Goal: Book appointment/travel/reservation

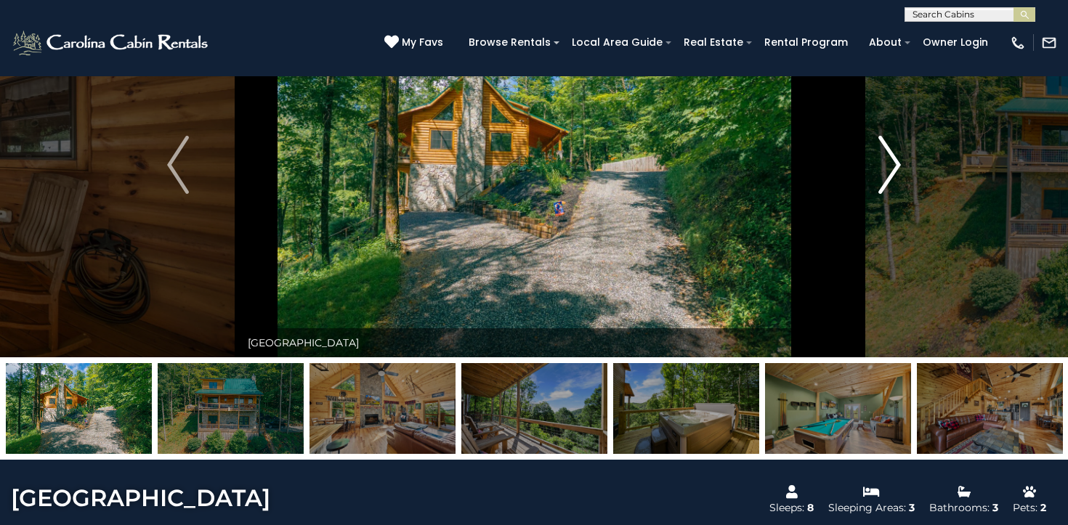
click at [888, 156] on img "Next" at bounding box center [890, 165] width 22 height 58
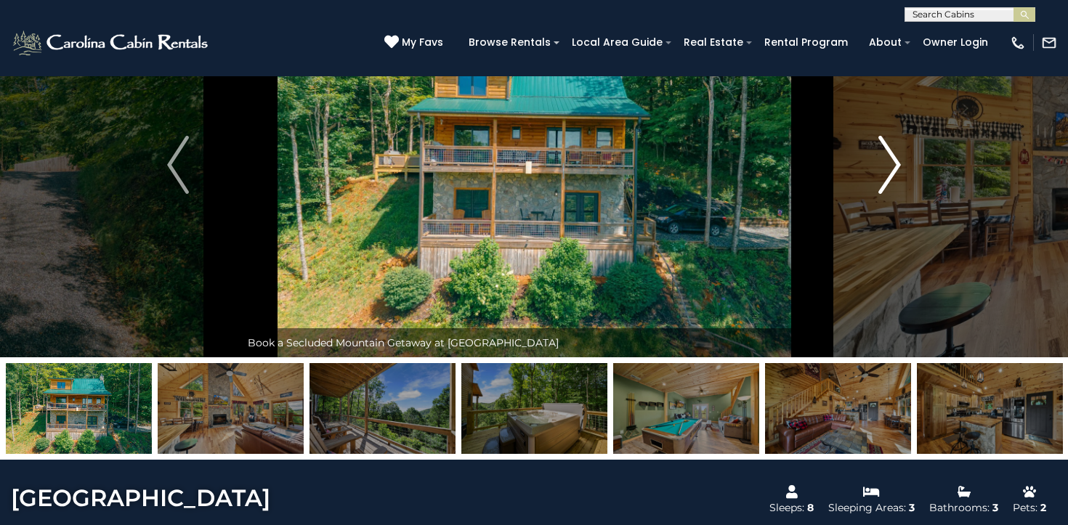
click at [888, 156] on img "Next" at bounding box center [890, 165] width 22 height 58
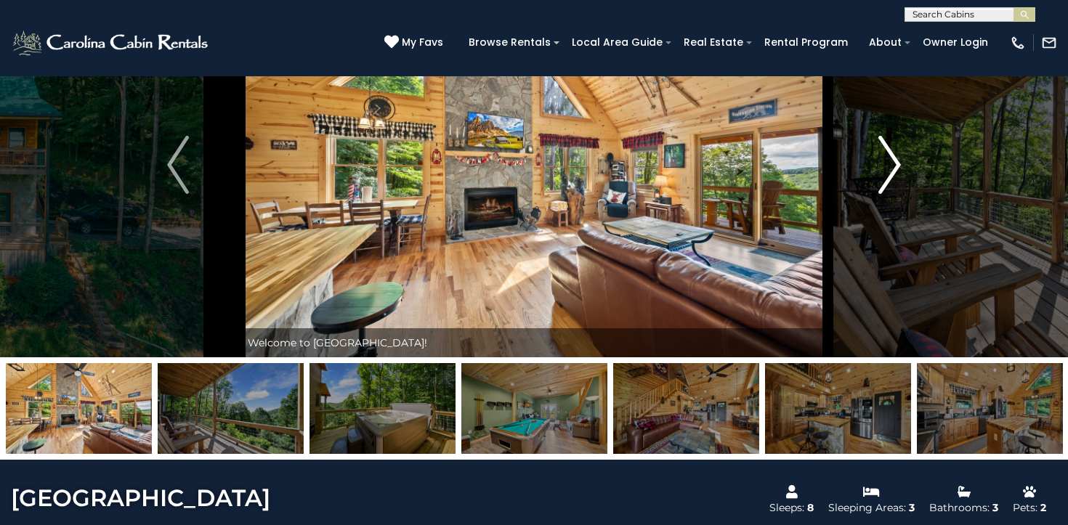
click at [888, 156] on img "Next" at bounding box center [890, 165] width 22 height 58
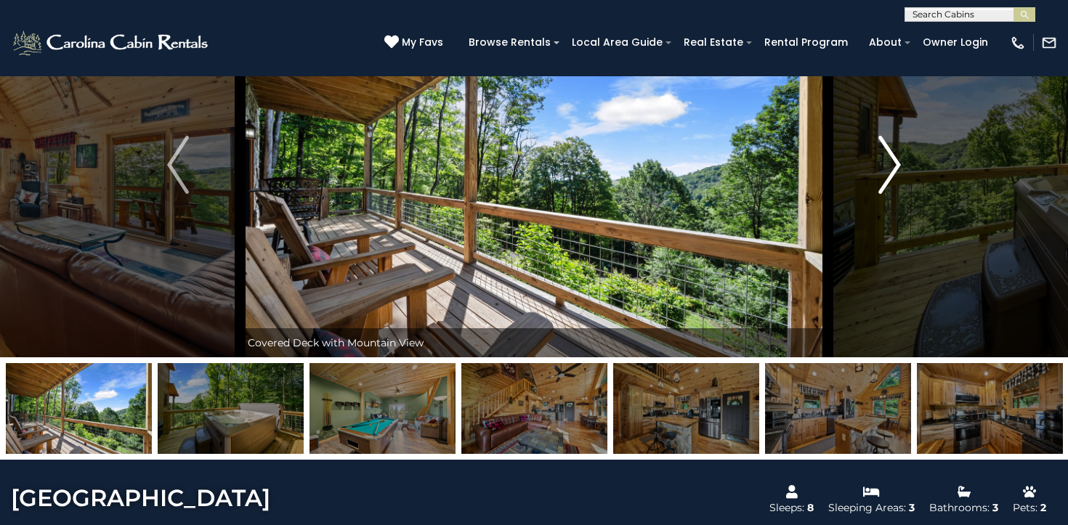
click at [888, 156] on img "Next" at bounding box center [890, 165] width 22 height 58
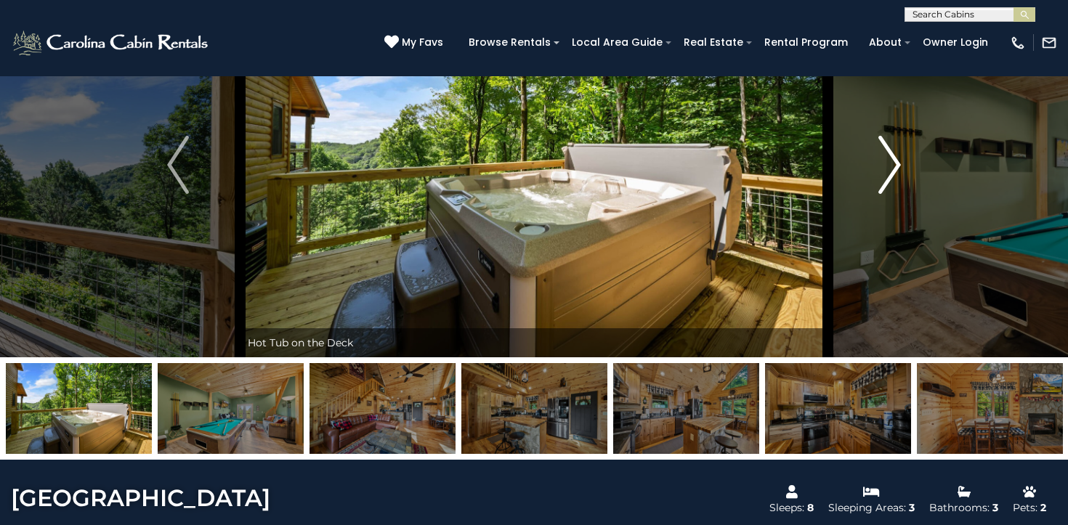
click at [888, 156] on img "Next" at bounding box center [890, 165] width 22 height 58
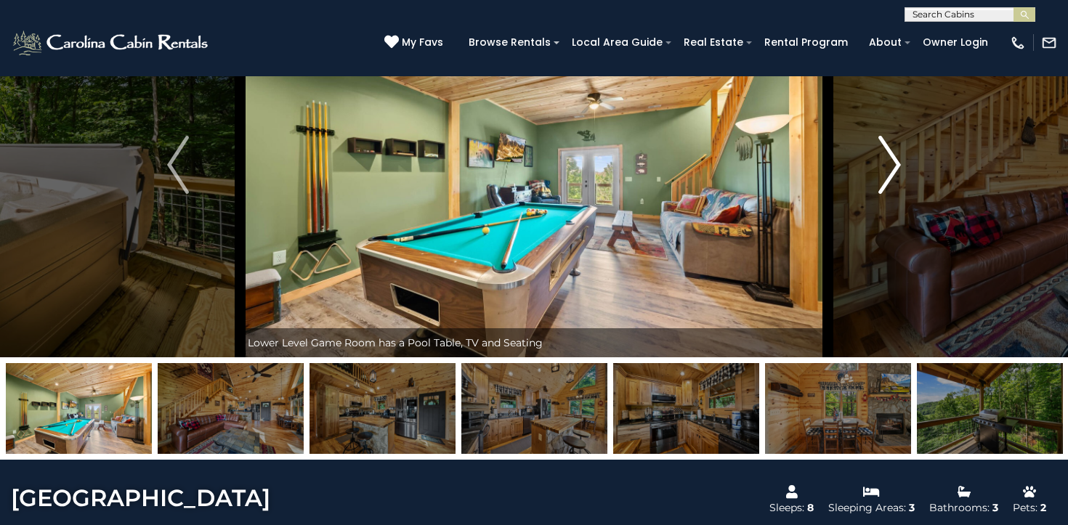
click at [888, 156] on img "Next" at bounding box center [890, 165] width 22 height 58
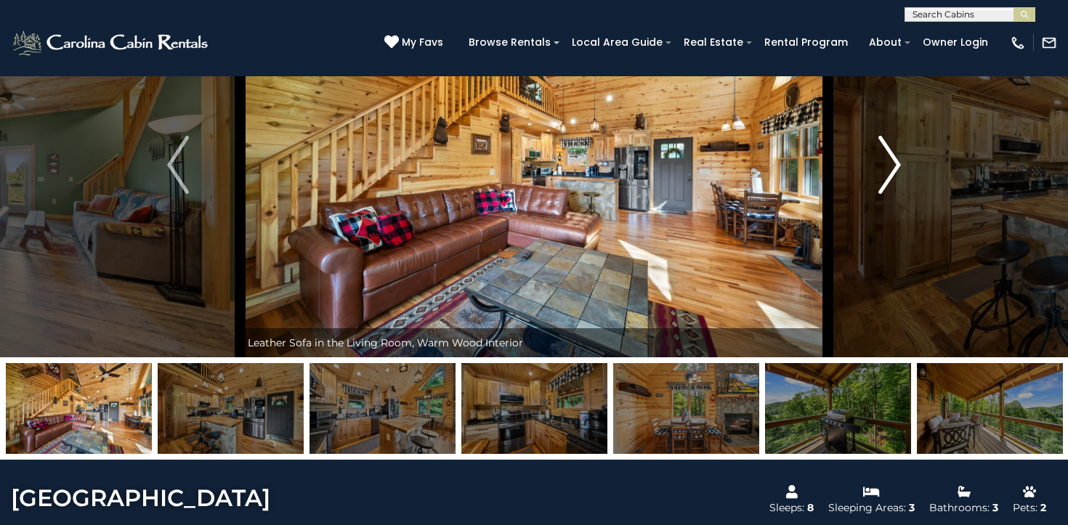
click at [888, 156] on img "Next" at bounding box center [890, 165] width 22 height 58
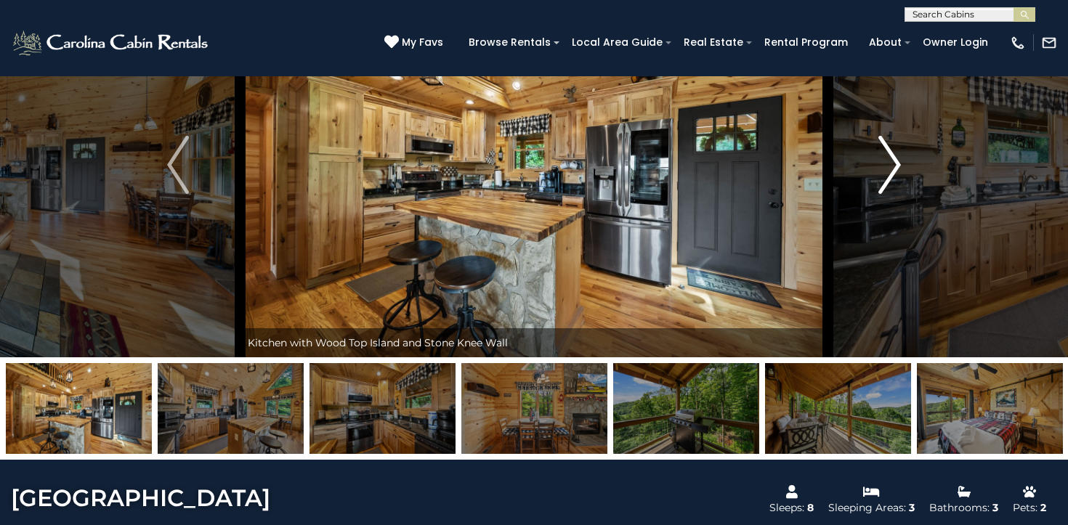
click at [888, 156] on img "Next" at bounding box center [890, 165] width 22 height 58
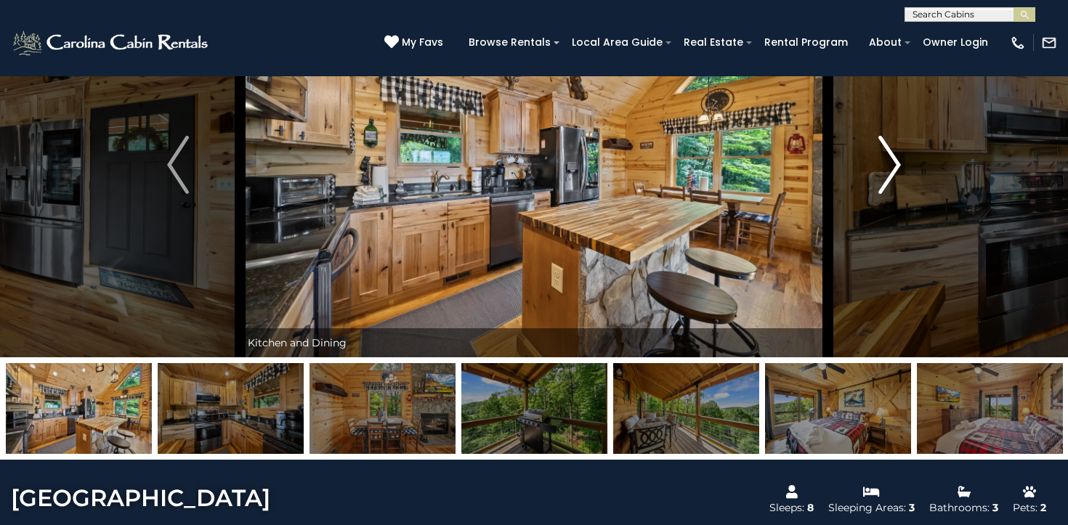
click at [888, 156] on img "Next" at bounding box center [890, 165] width 22 height 58
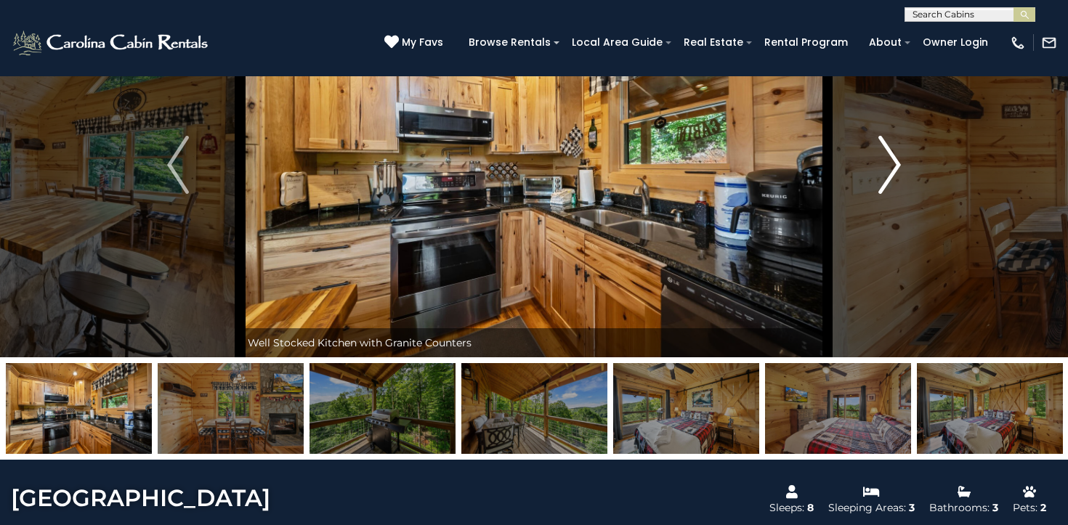
click at [888, 156] on img "Next" at bounding box center [890, 165] width 22 height 58
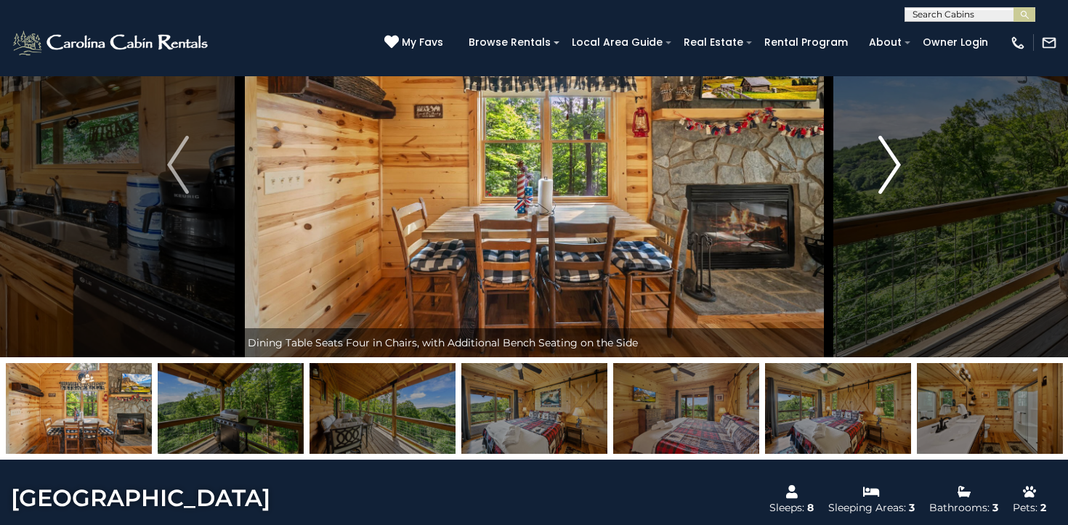
click at [888, 156] on img "Next" at bounding box center [890, 165] width 22 height 58
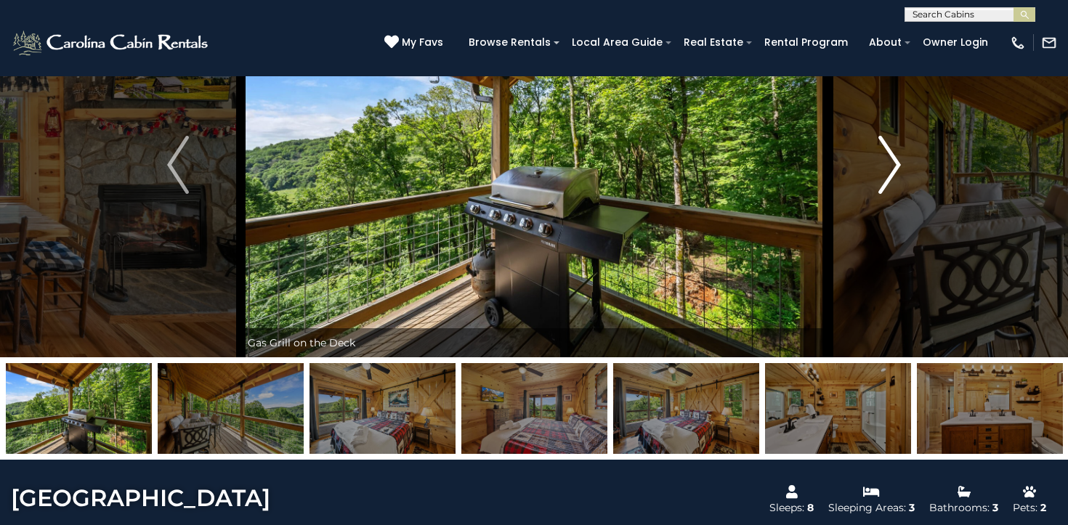
click at [888, 156] on img "Next" at bounding box center [890, 165] width 22 height 58
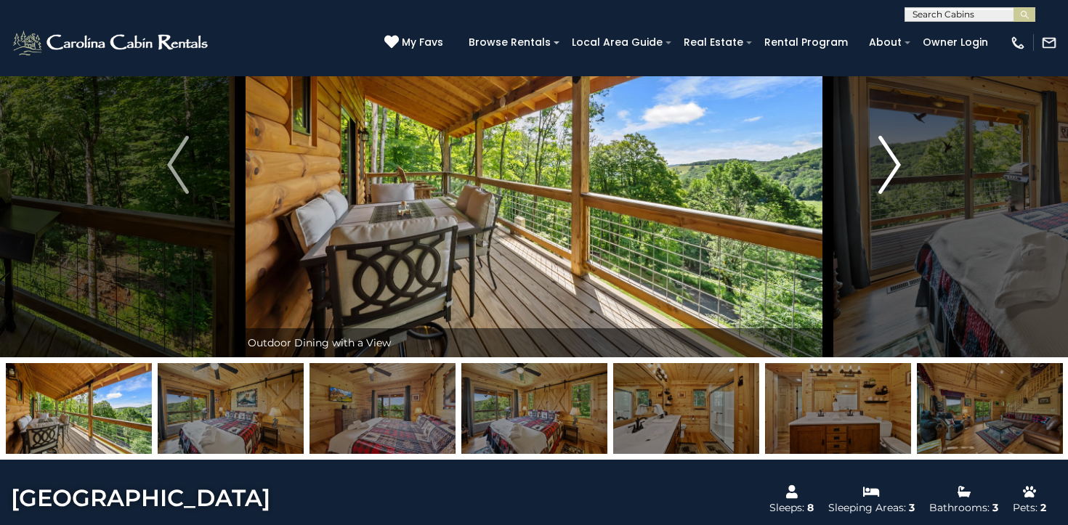
click at [888, 156] on img "Next" at bounding box center [890, 165] width 22 height 58
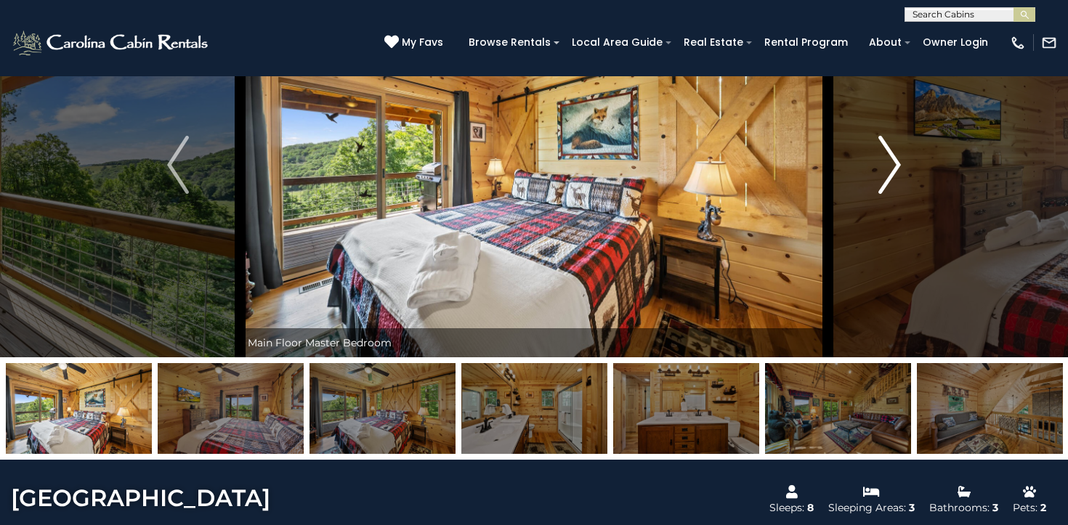
click at [888, 156] on img "Next" at bounding box center [890, 165] width 22 height 58
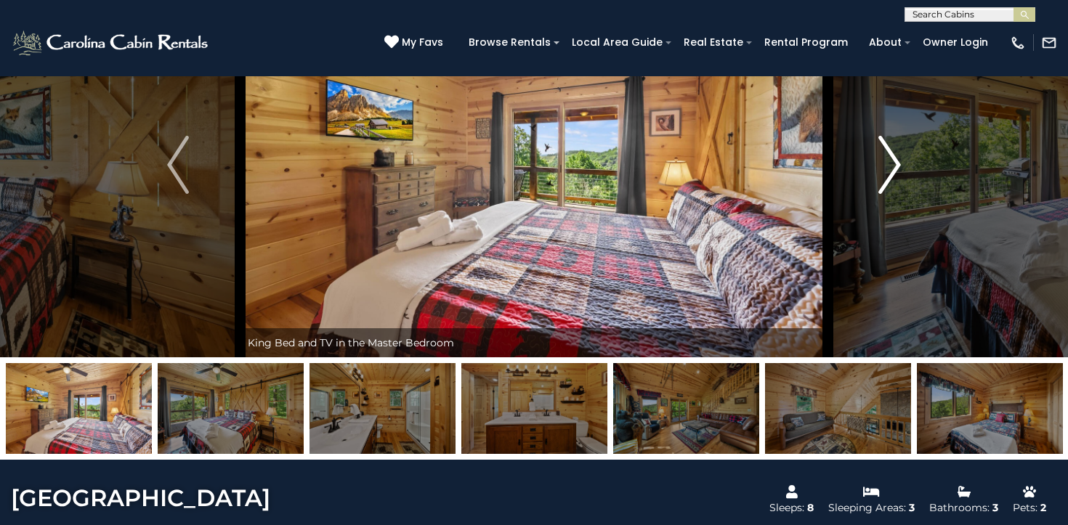
click at [888, 156] on img "Next" at bounding box center [890, 165] width 22 height 58
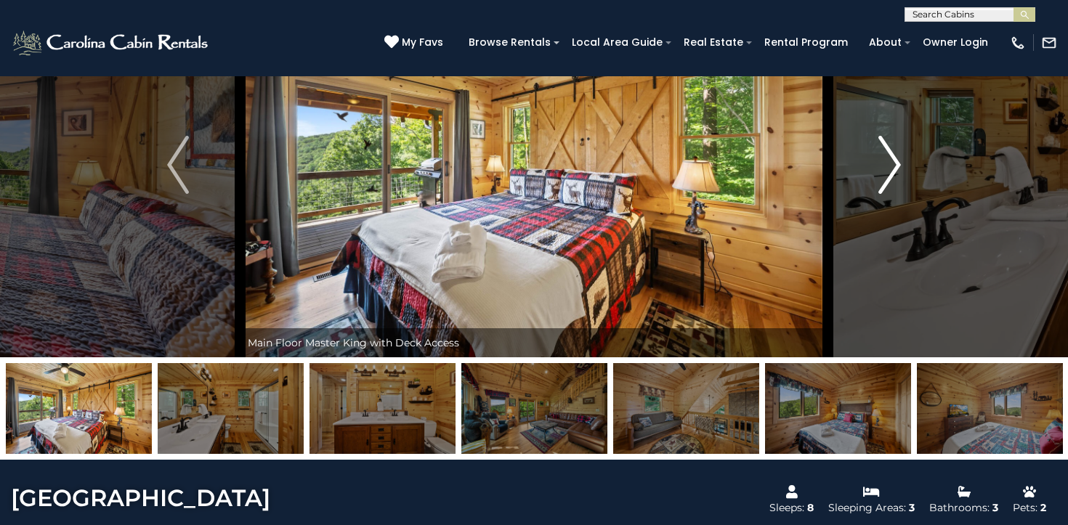
click at [888, 156] on img "Next" at bounding box center [890, 165] width 22 height 58
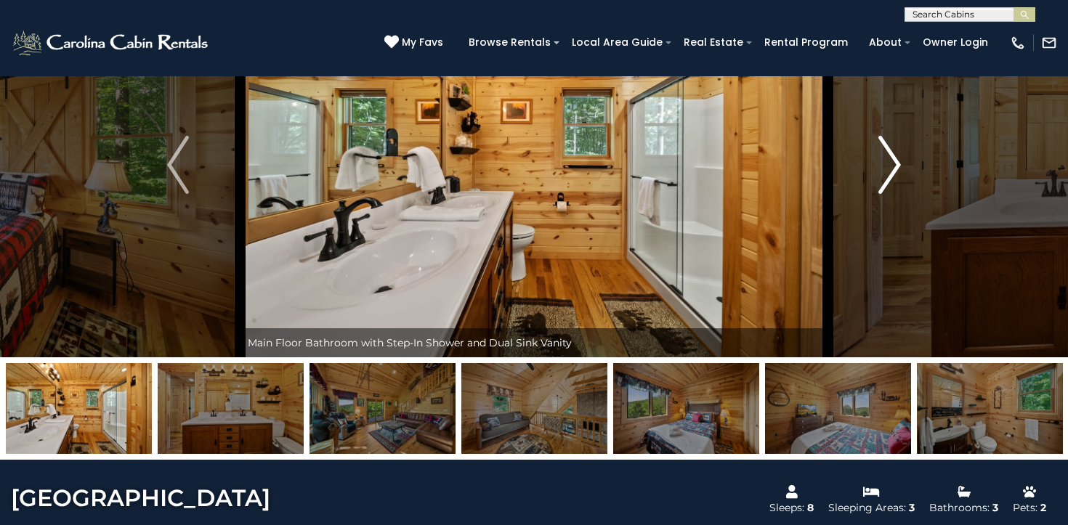
click at [888, 156] on img "Next" at bounding box center [890, 165] width 22 height 58
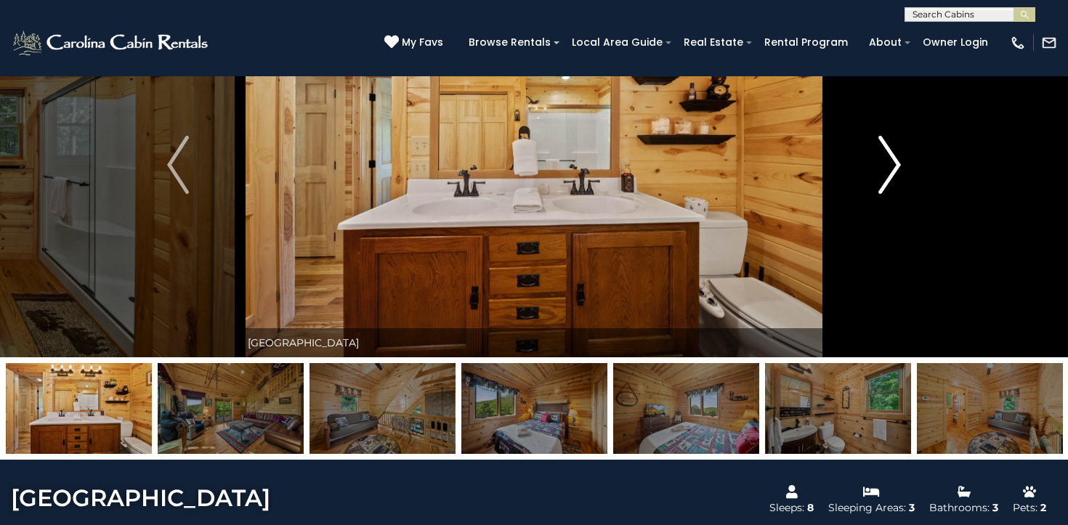
click at [888, 156] on img "Next" at bounding box center [890, 165] width 22 height 58
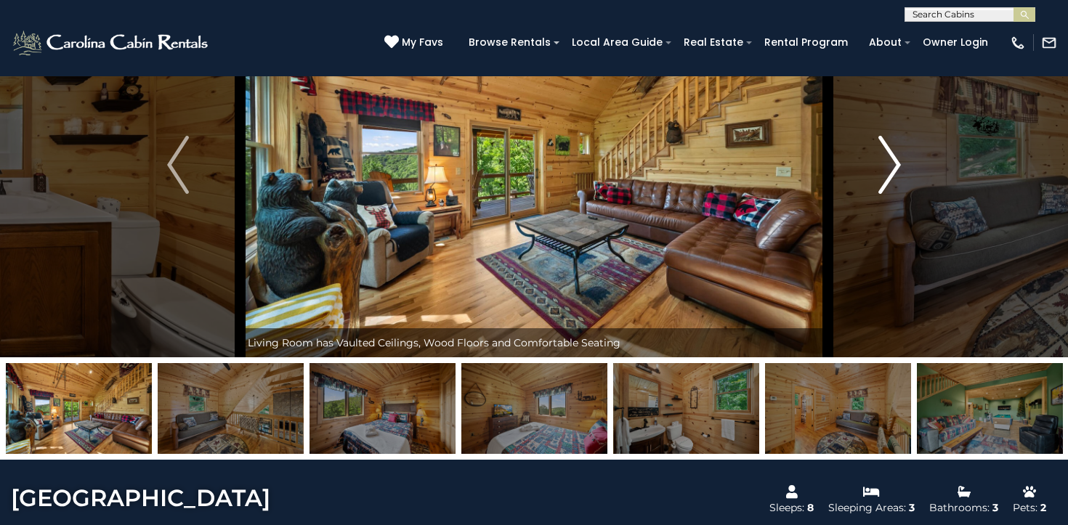
click at [888, 156] on img "Next" at bounding box center [890, 165] width 22 height 58
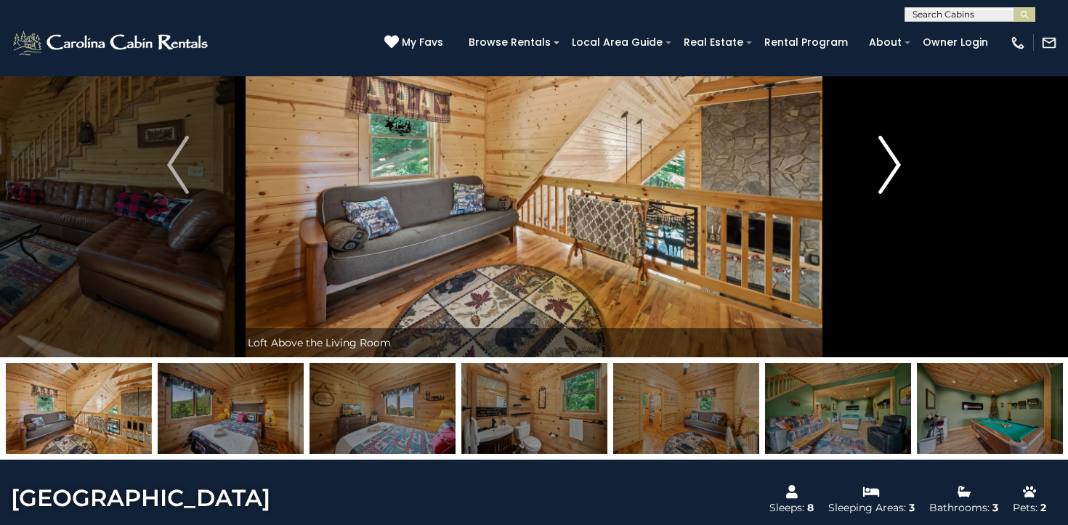
click at [888, 156] on img "Next" at bounding box center [890, 165] width 22 height 58
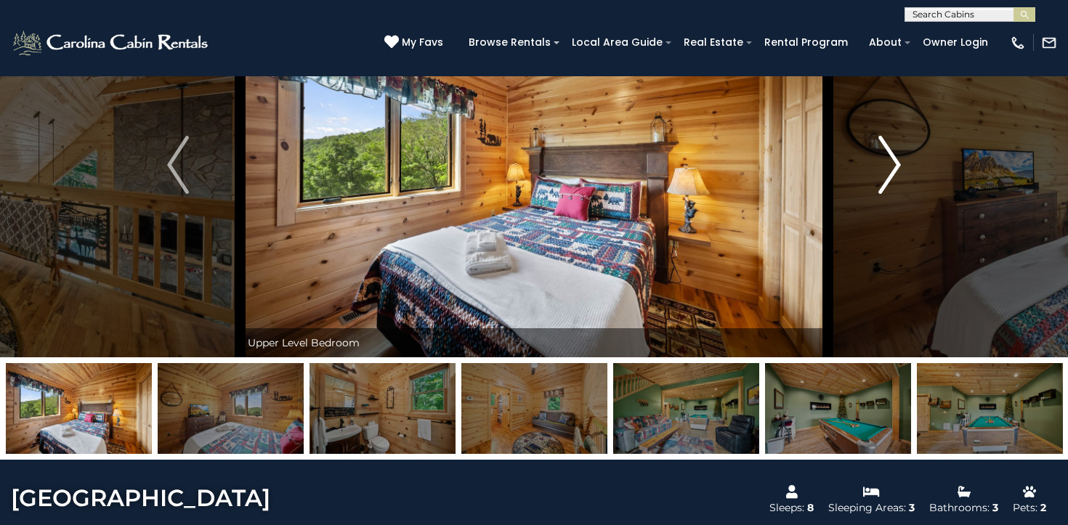
click at [888, 156] on img "Next" at bounding box center [890, 165] width 22 height 58
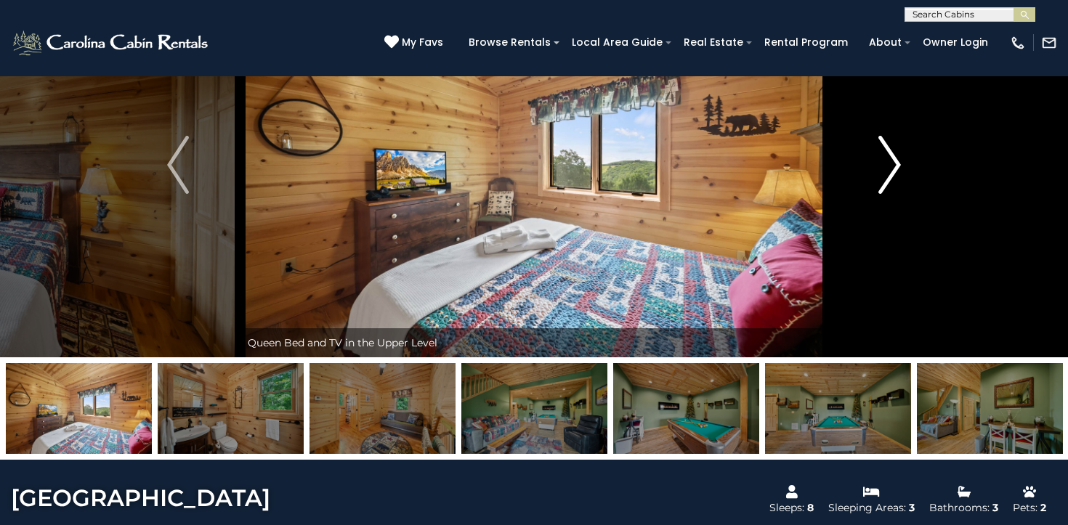
click at [888, 156] on img "Next" at bounding box center [890, 165] width 22 height 58
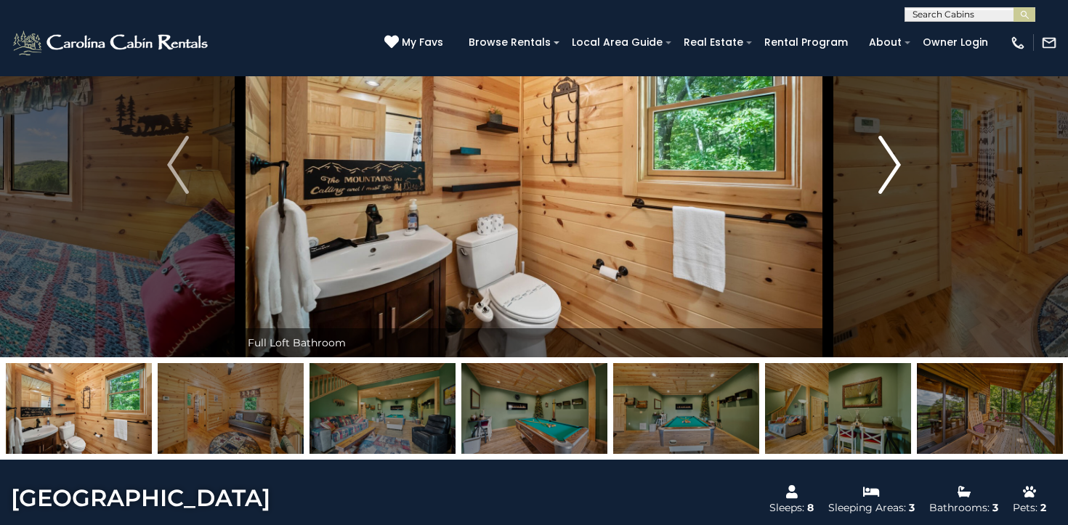
click at [888, 156] on img "Next" at bounding box center [890, 165] width 22 height 58
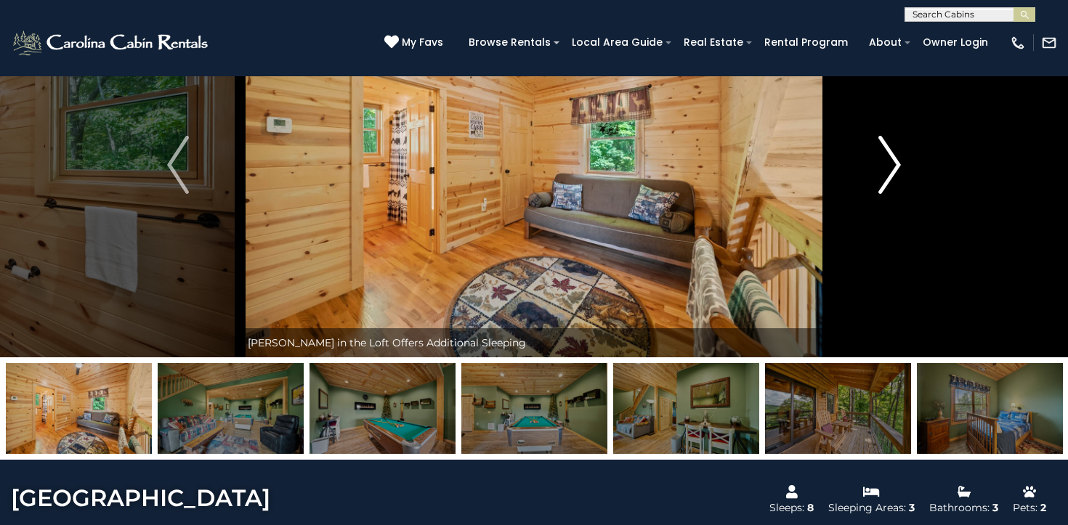
click at [888, 156] on img "Next" at bounding box center [890, 165] width 22 height 58
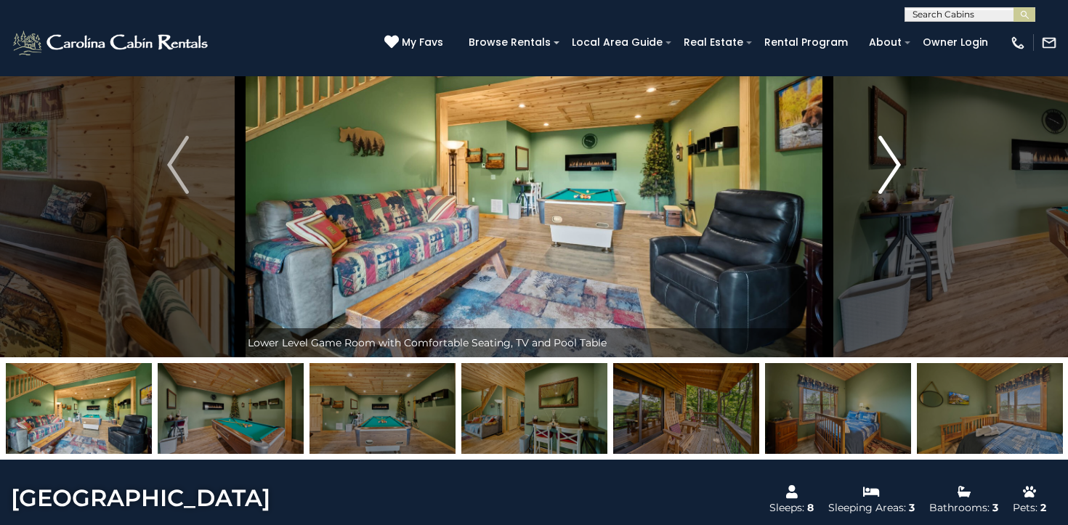
click at [888, 156] on img "Next" at bounding box center [890, 165] width 22 height 58
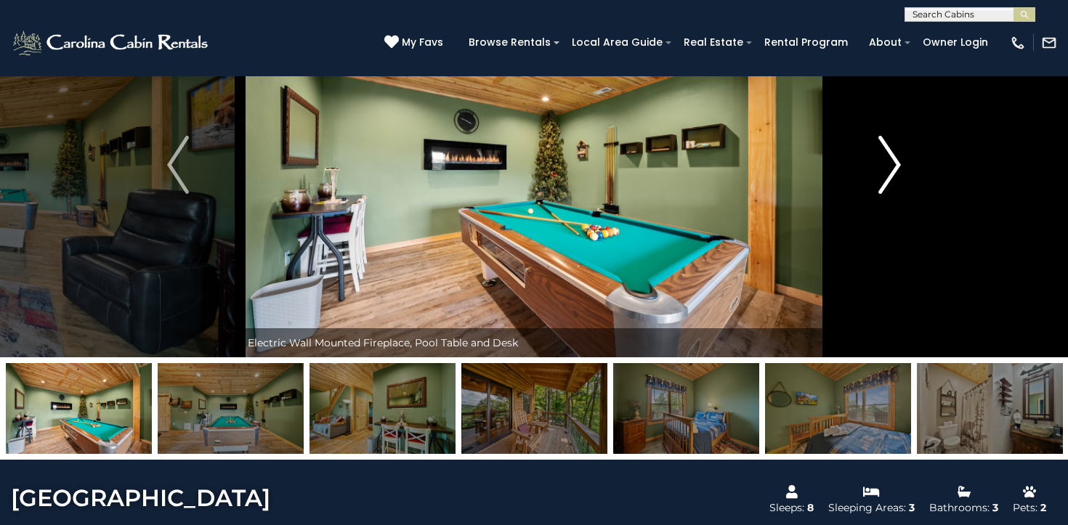
click at [888, 156] on img "Next" at bounding box center [890, 165] width 22 height 58
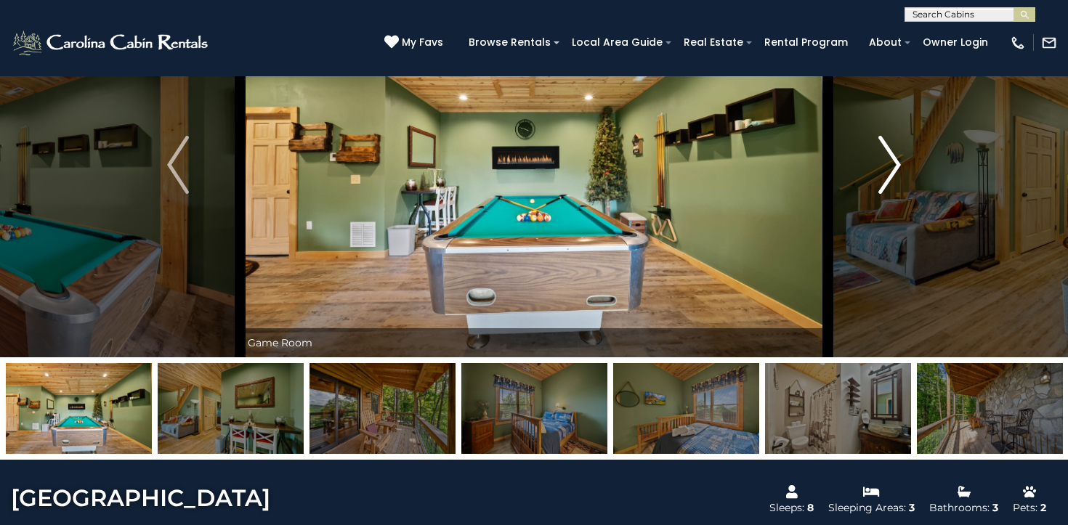
click at [888, 156] on img "Next" at bounding box center [890, 165] width 22 height 58
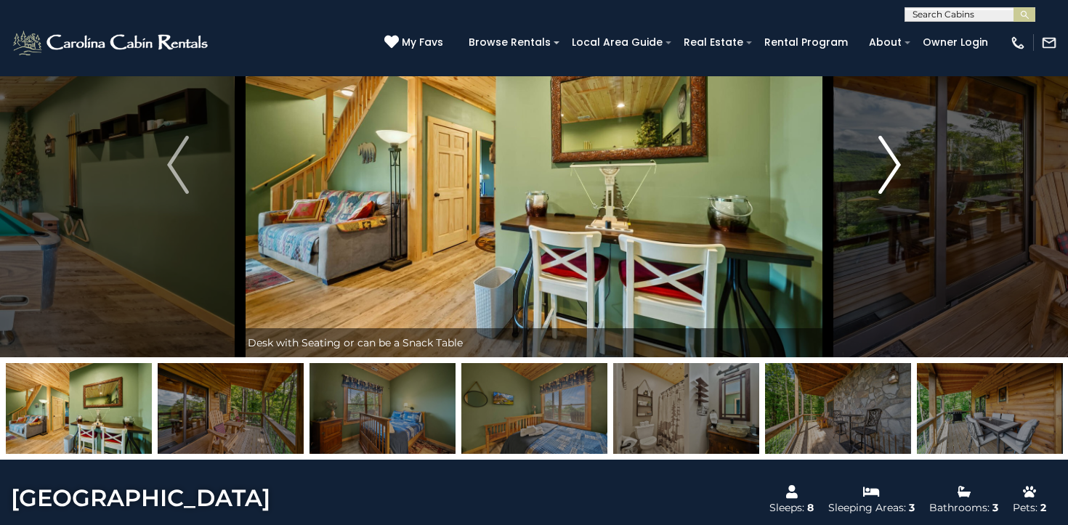
click at [888, 156] on img "Next" at bounding box center [890, 165] width 22 height 58
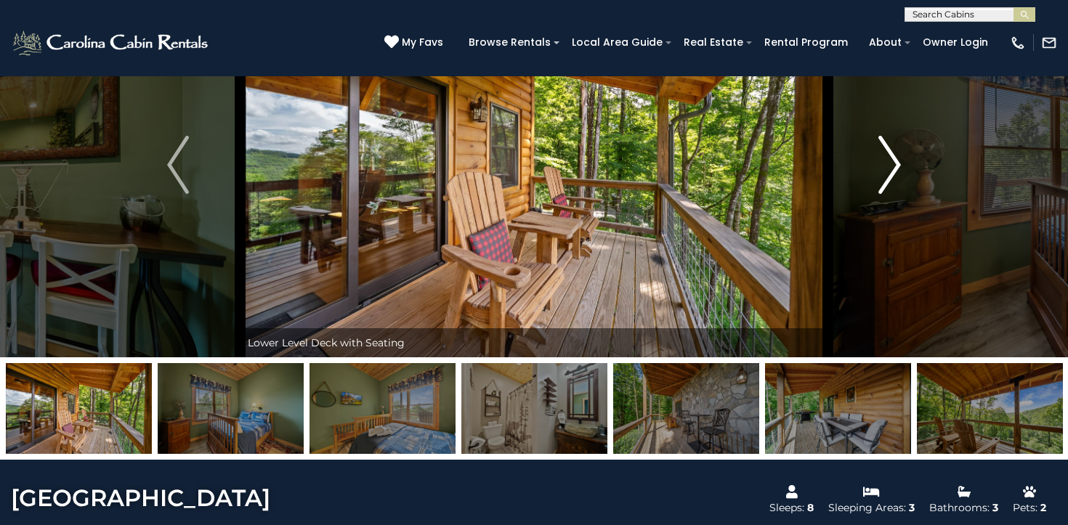
click at [888, 156] on img "Next" at bounding box center [890, 165] width 22 height 58
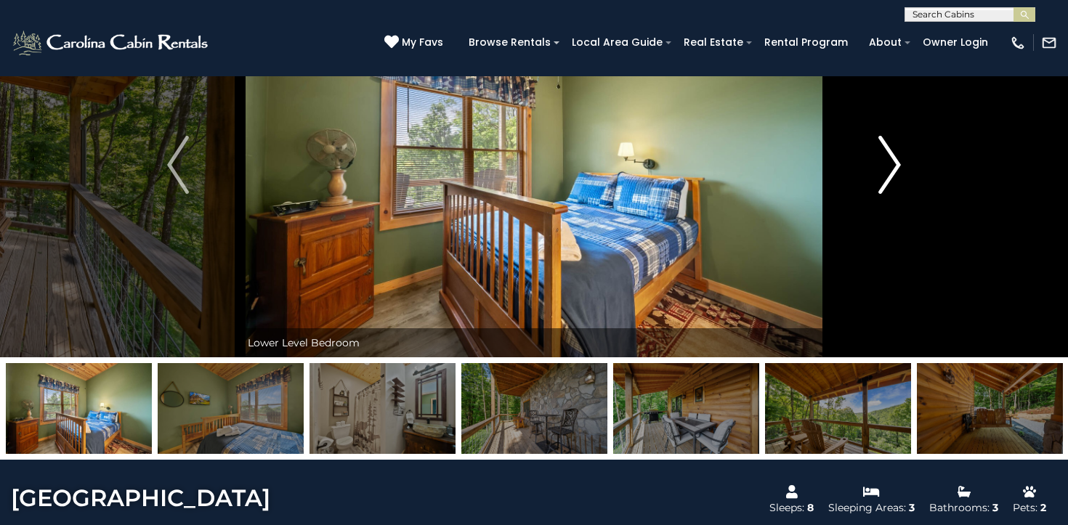
click at [888, 156] on img "Next" at bounding box center [890, 165] width 22 height 58
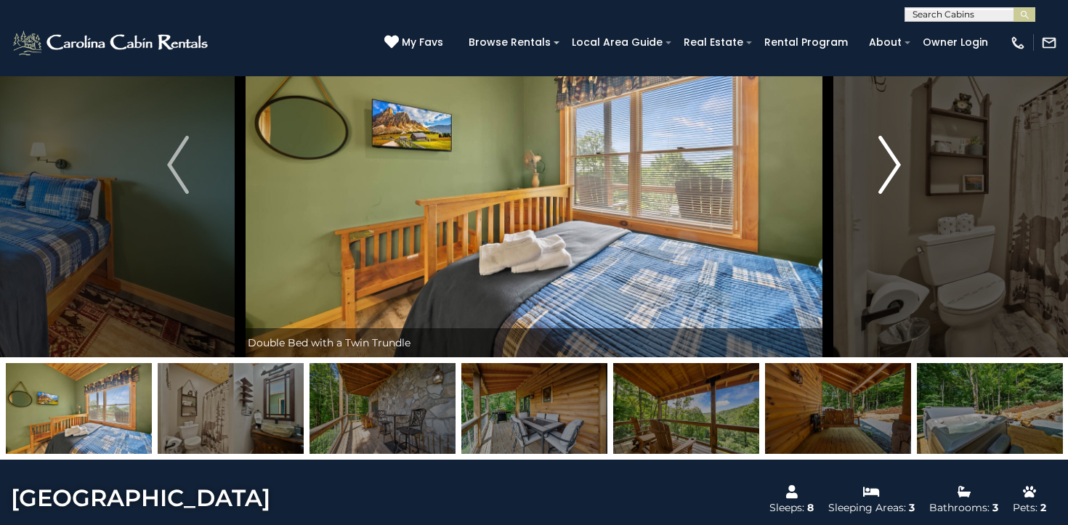
click at [888, 156] on img "Next" at bounding box center [890, 165] width 22 height 58
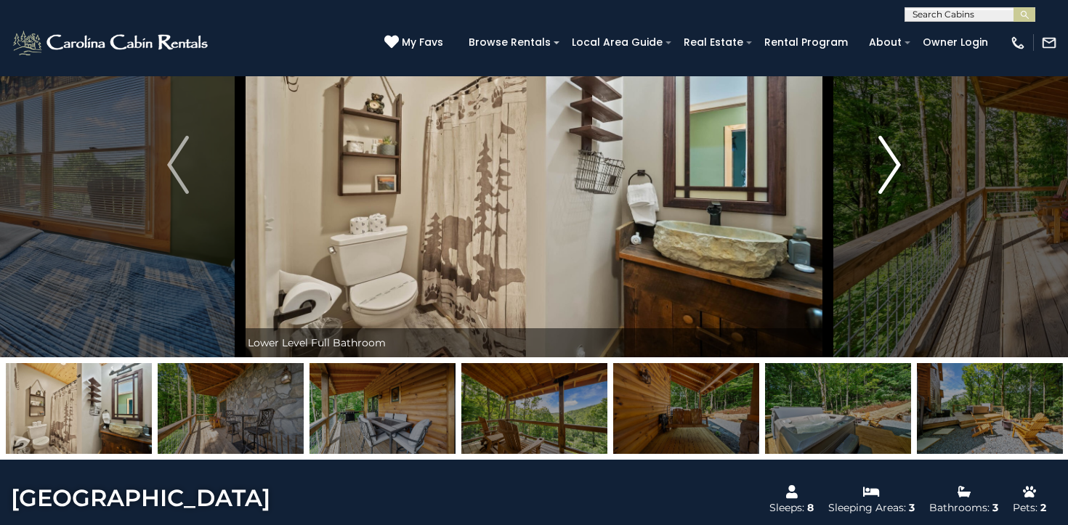
click at [888, 156] on img "Next" at bounding box center [890, 165] width 22 height 58
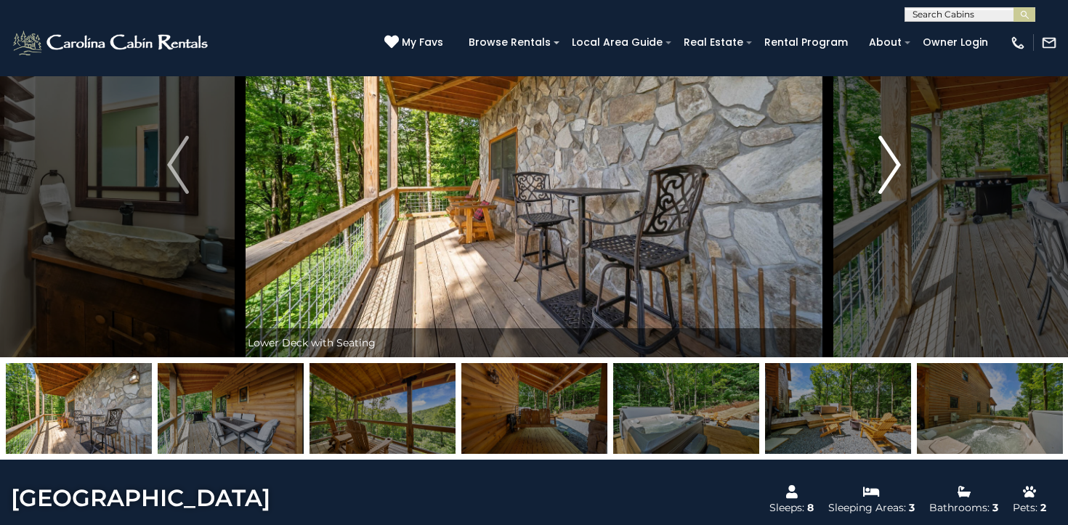
click at [888, 156] on img "Next" at bounding box center [890, 165] width 22 height 58
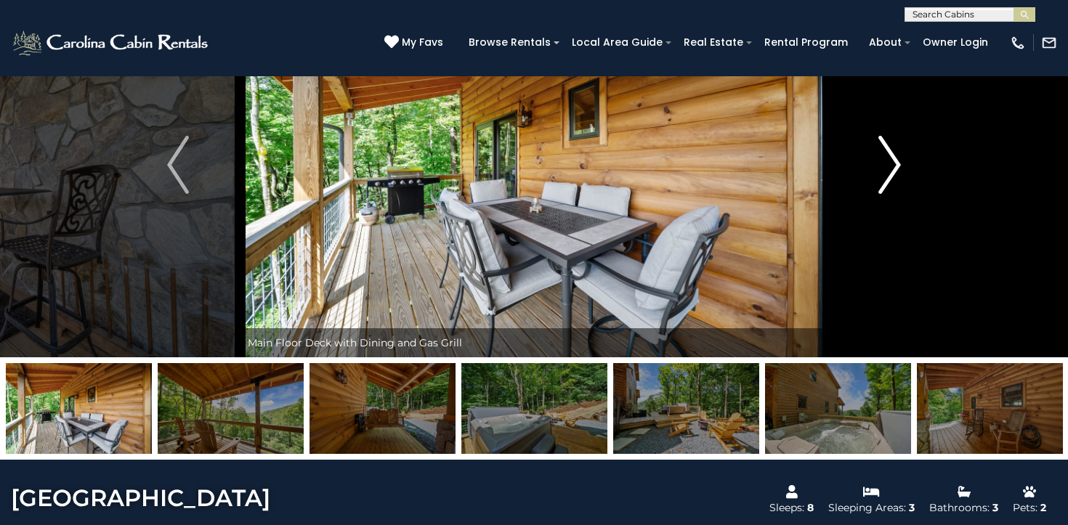
click at [888, 156] on img "Next" at bounding box center [890, 165] width 22 height 58
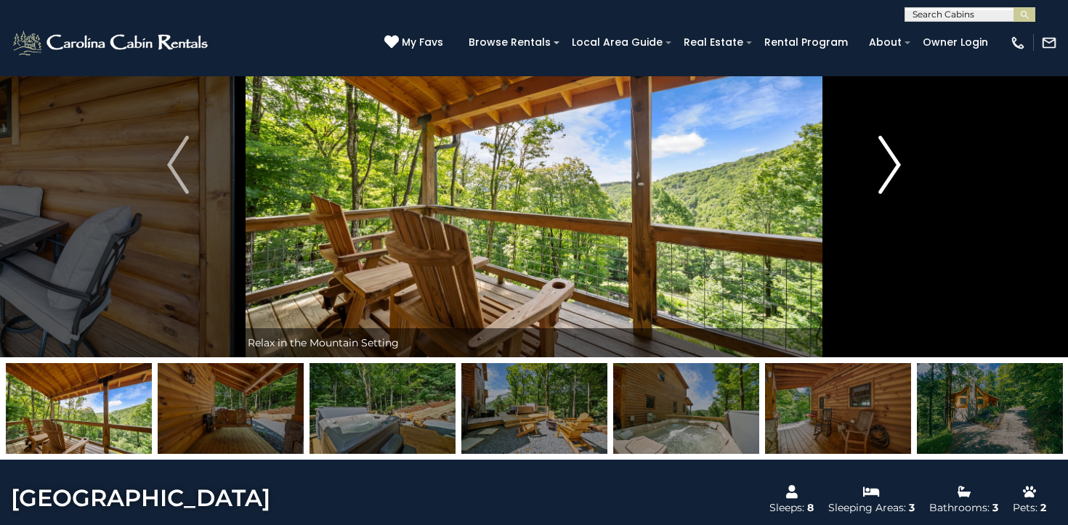
click at [888, 156] on img "Next" at bounding box center [890, 165] width 22 height 58
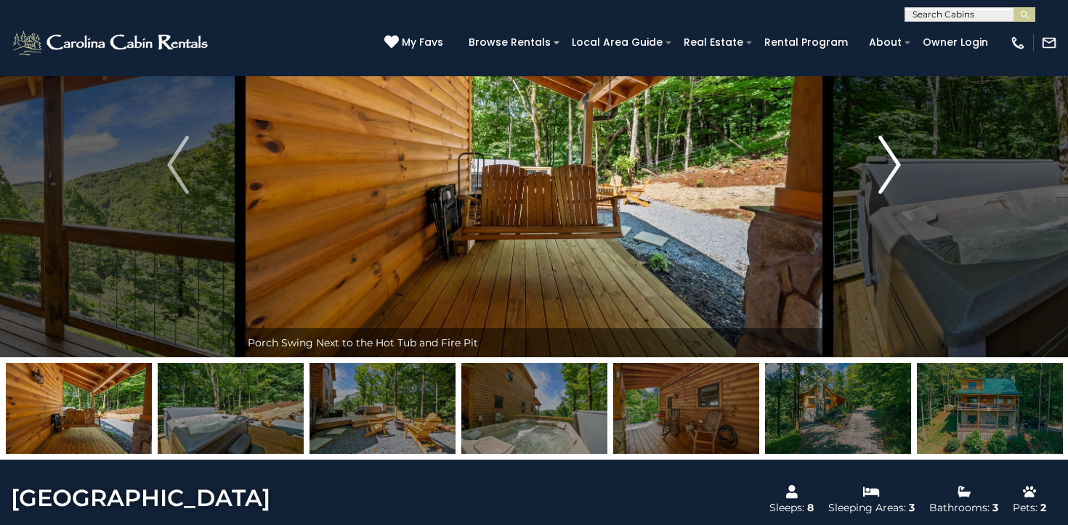
click at [888, 156] on img "Next" at bounding box center [890, 165] width 22 height 58
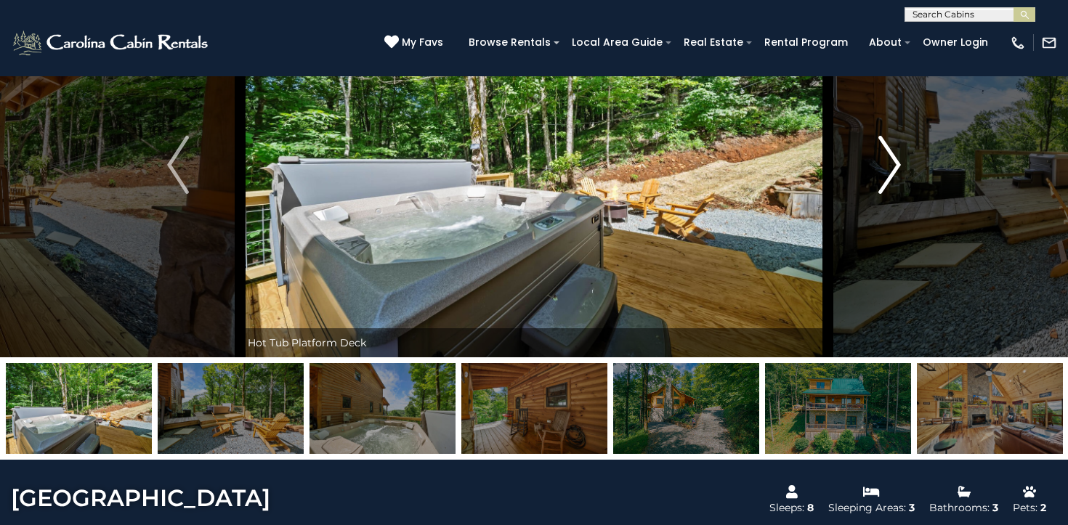
click at [888, 156] on img "Next" at bounding box center [890, 165] width 22 height 58
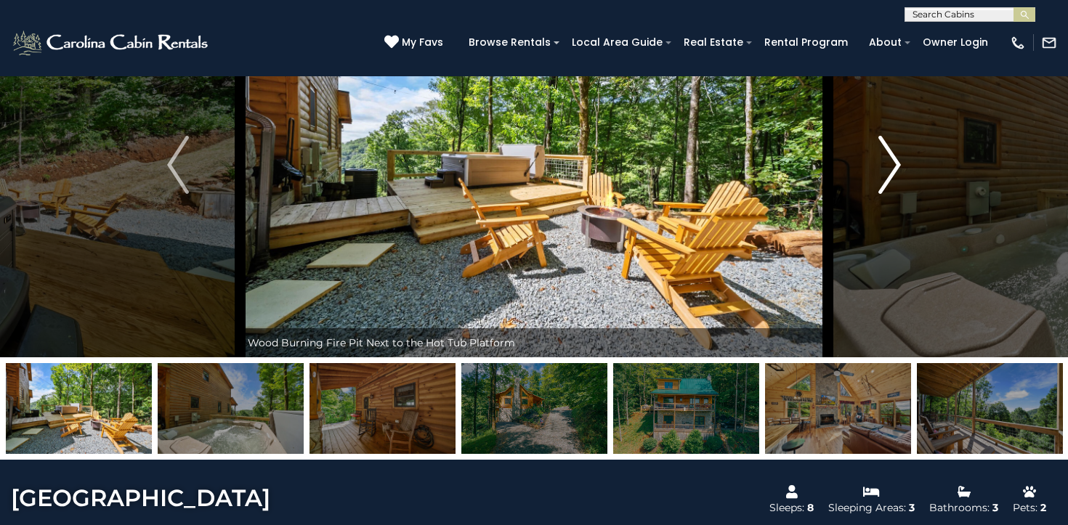
click at [888, 156] on img "Next" at bounding box center [890, 165] width 22 height 58
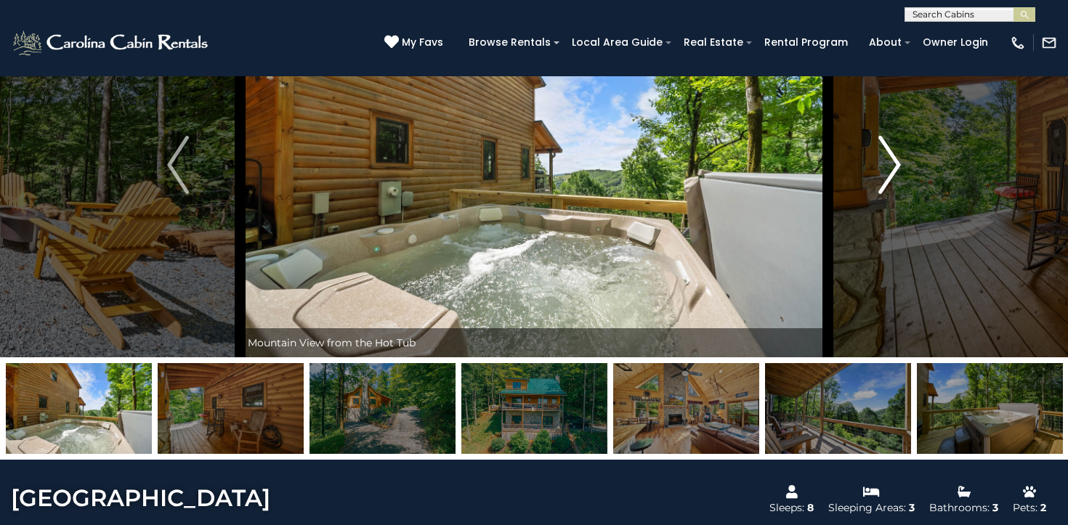
click at [888, 156] on img "Next" at bounding box center [890, 165] width 22 height 58
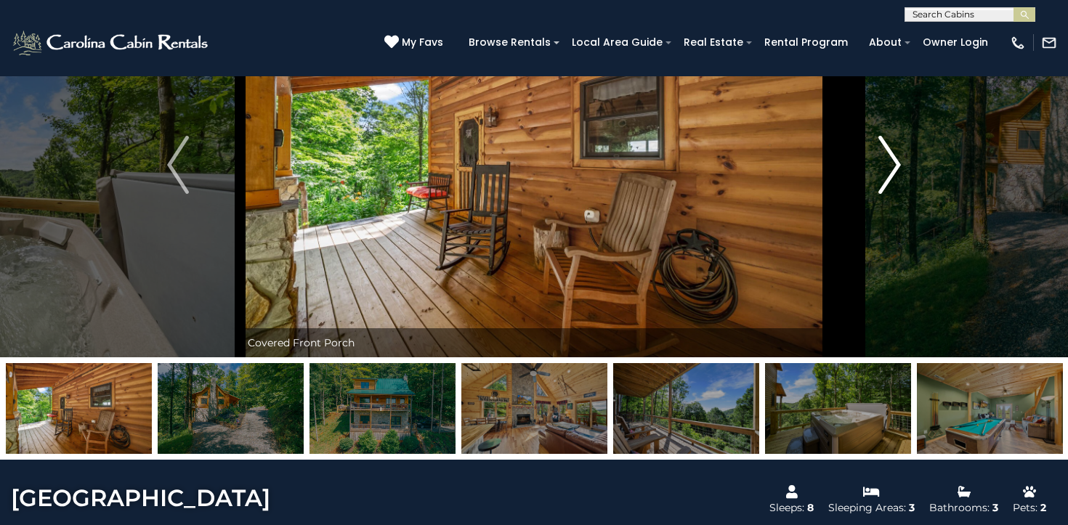
click at [888, 156] on img "Next" at bounding box center [890, 165] width 22 height 58
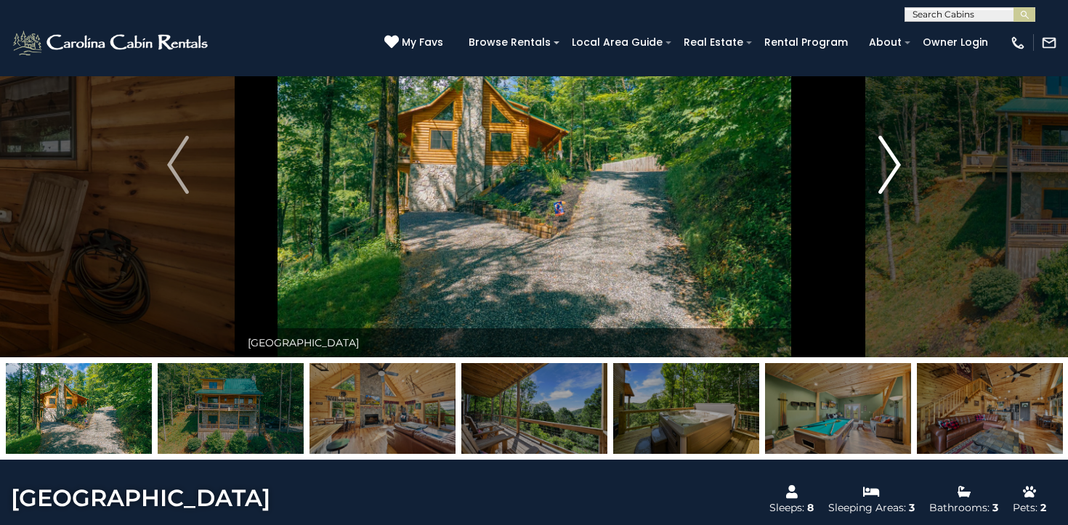
click at [888, 156] on img "Next" at bounding box center [890, 165] width 22 height 58
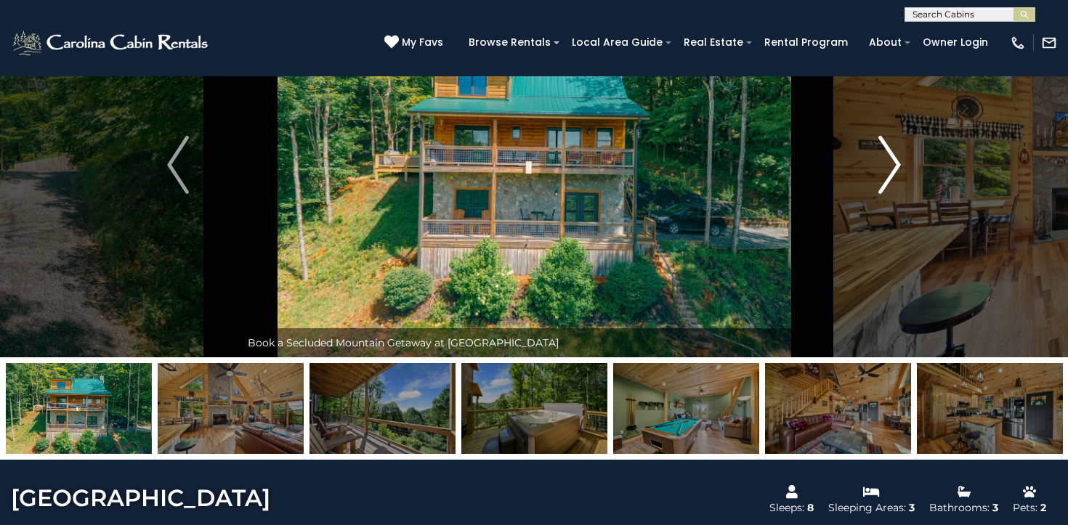
click at [888, 156] on img "Next" at bounding box center [890, 165] width 22 height 58
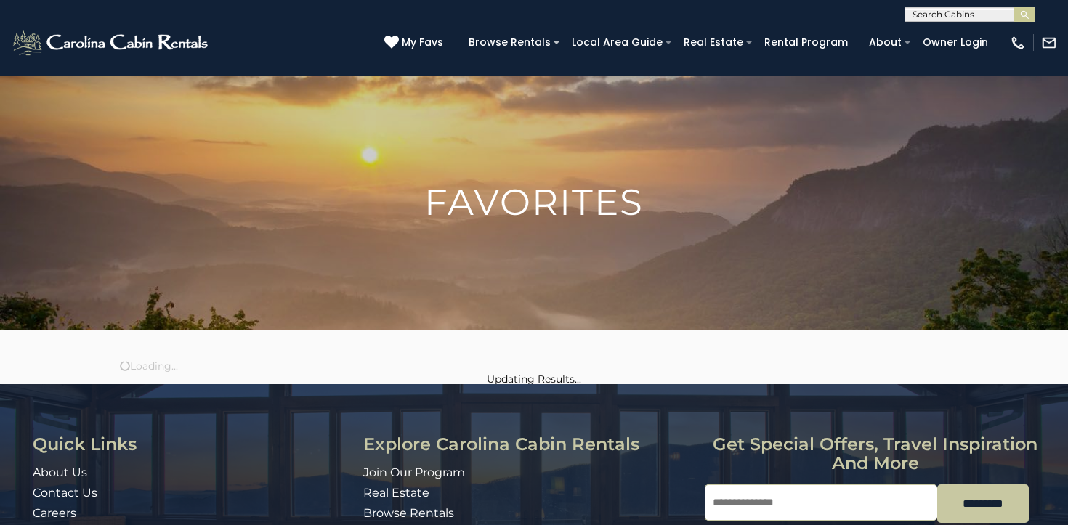
scroll to position [158, 0]
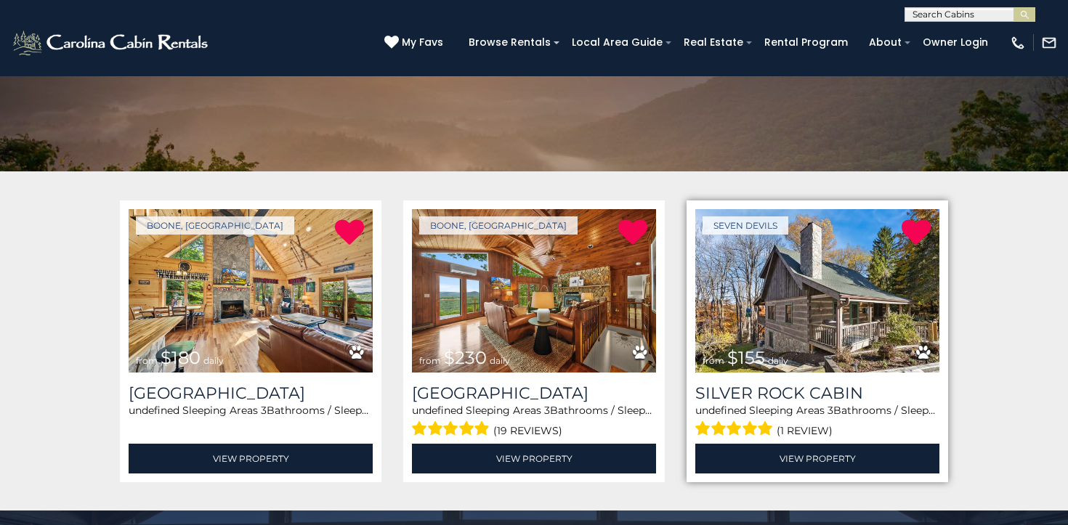
click at [763, 312] on img at bounding box center [817, 290] width 244 height 163
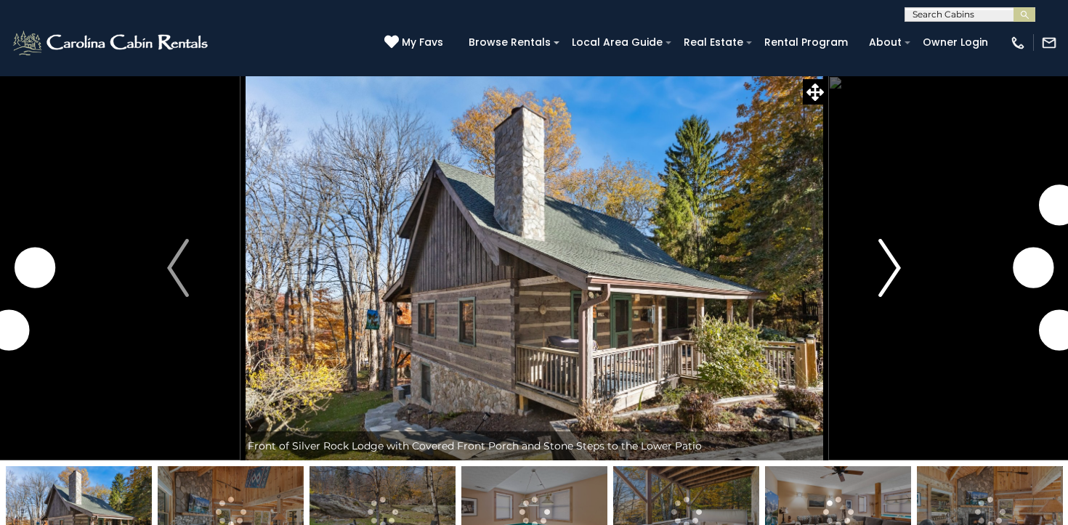
click at [884, 268] on img "Next" at bounding box center [890, 268] width 22 height 58
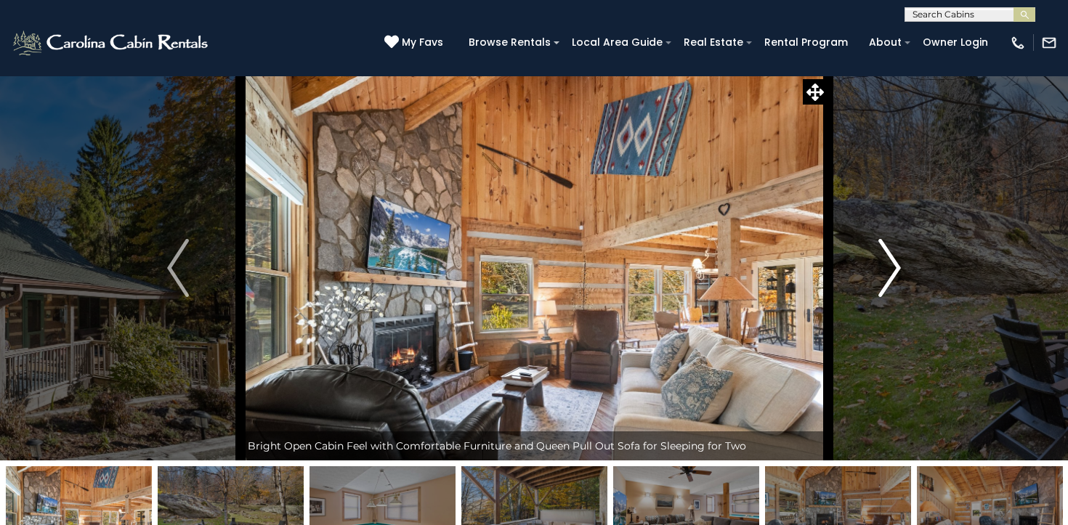
click at [884, 268] on img "Next" at bounding box center [890, 268] width 22 height 58
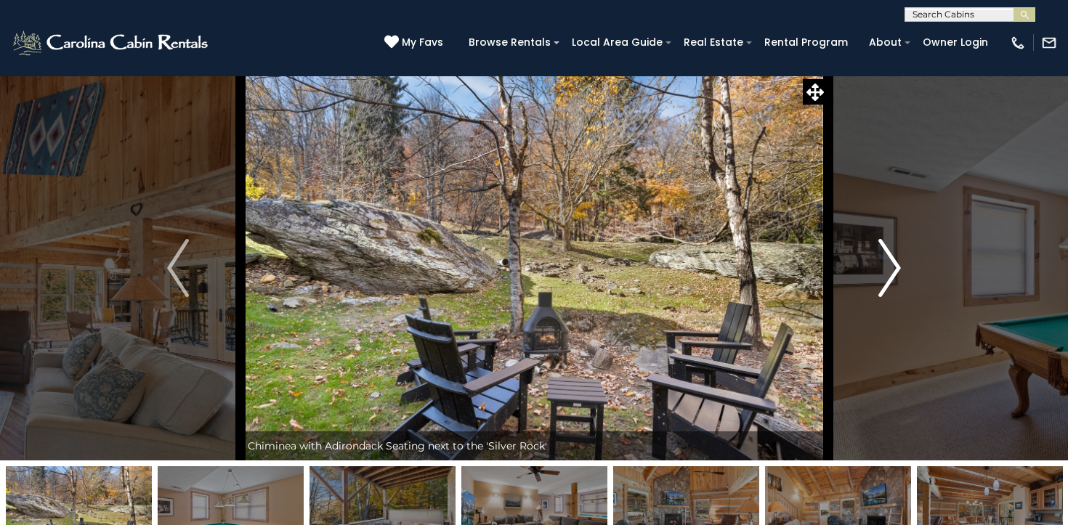
click at [884, 268] on img "Next" at bounding box center [890, 268] width 22 height 58
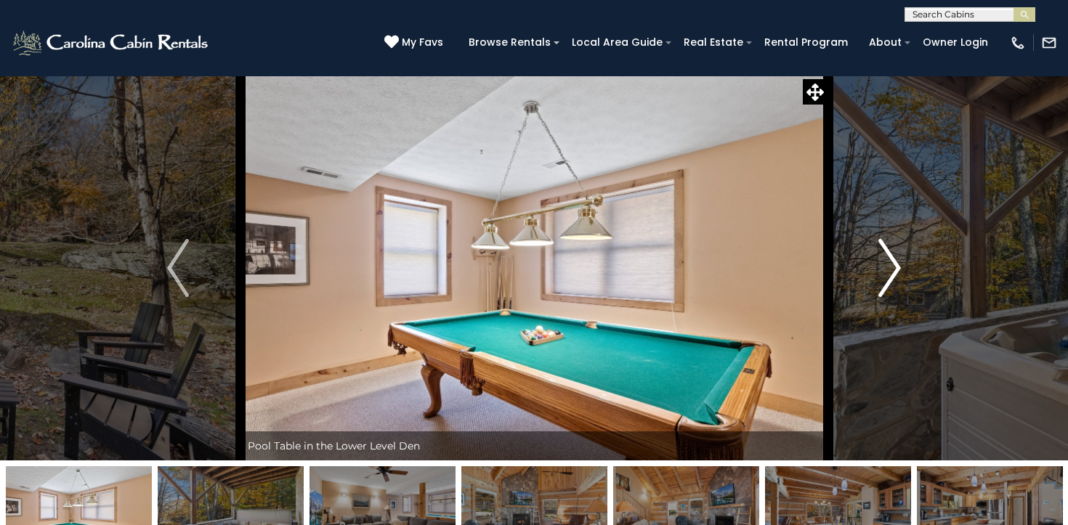
click at [884, 268] on img "Next" at bounding box center [890, 268] width 22 height 58
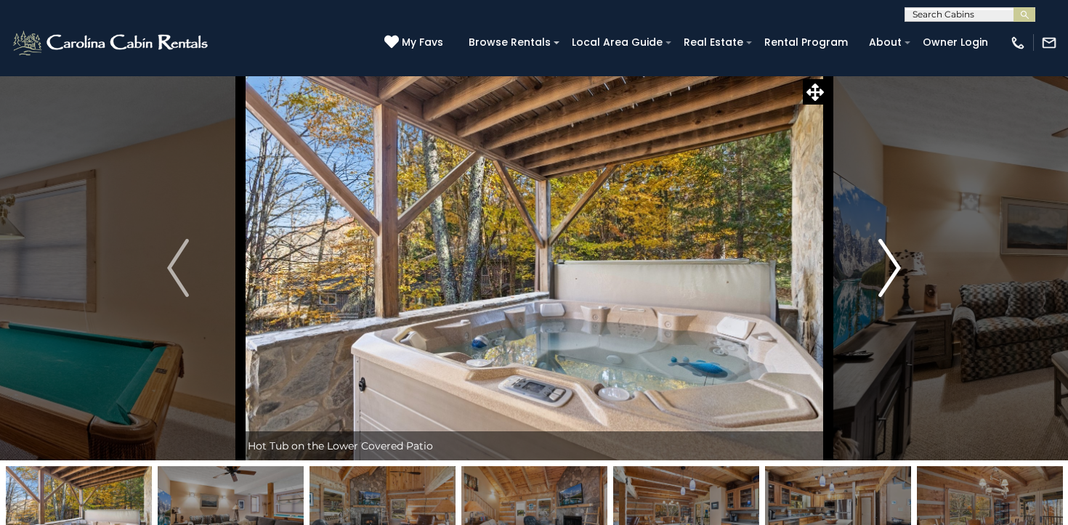
click at [884, 268] on img "Next" at bounding box center [890, 268] width 22 height 58
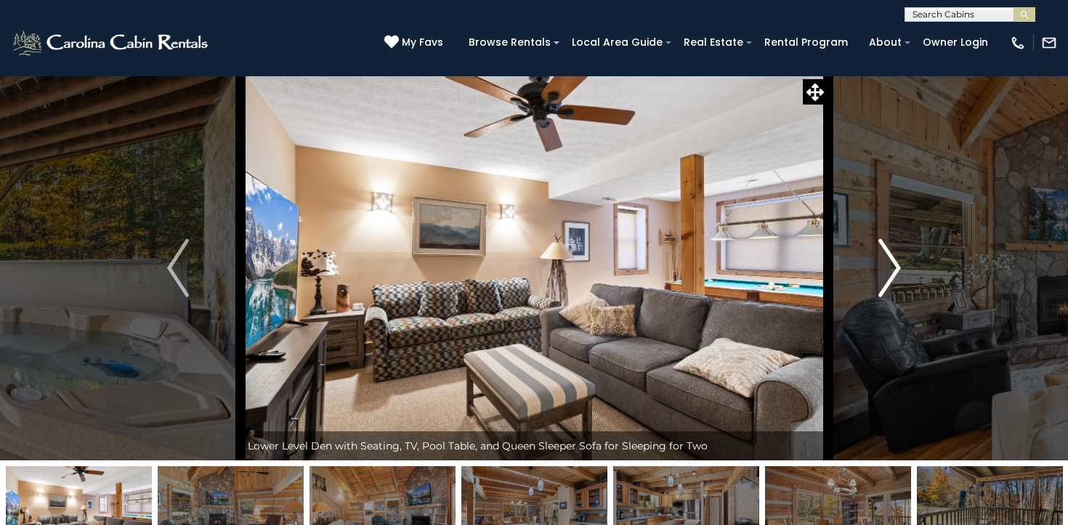
click at [884, 268] on img "Next" at bounding box center [890, 268] width 22 height 58
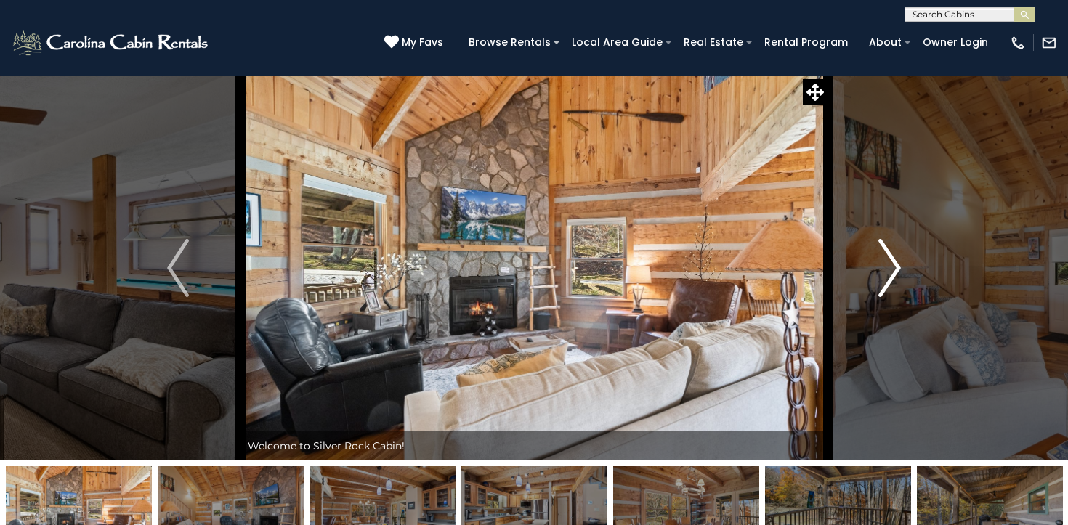
click at [884, 268] on img "Next" at bounding box center [890, 268] width 22 height 58
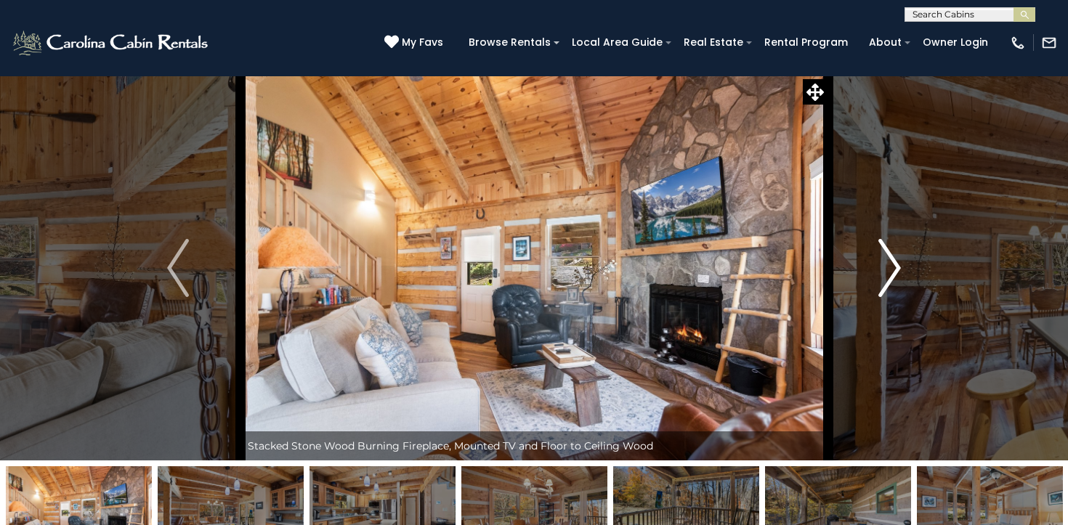
click at [884, 268] on img "Next" at bounding box center [890, 268] width 22 height 58
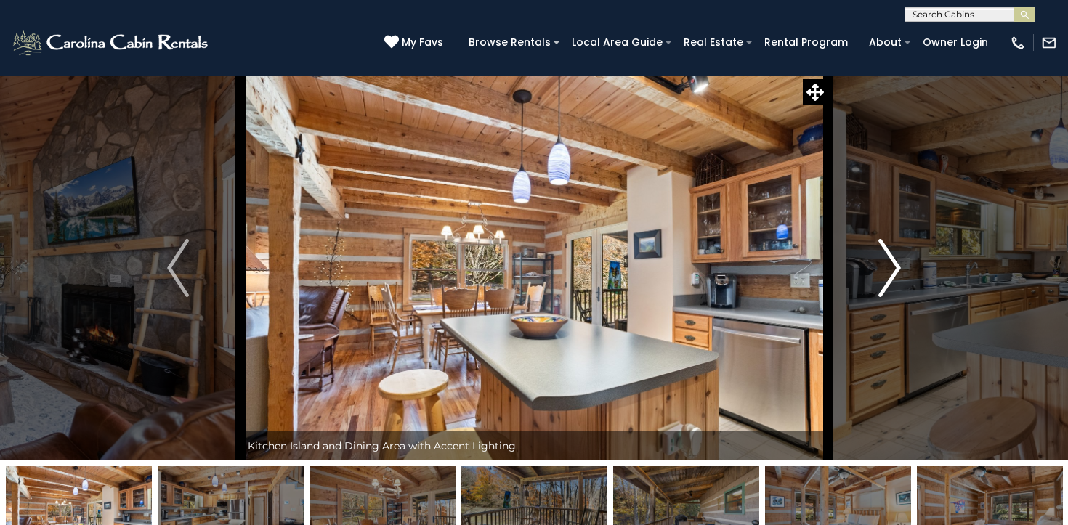
click at [884, 268] on img "Next" at bounding box center [890, 268] width 22 height 58
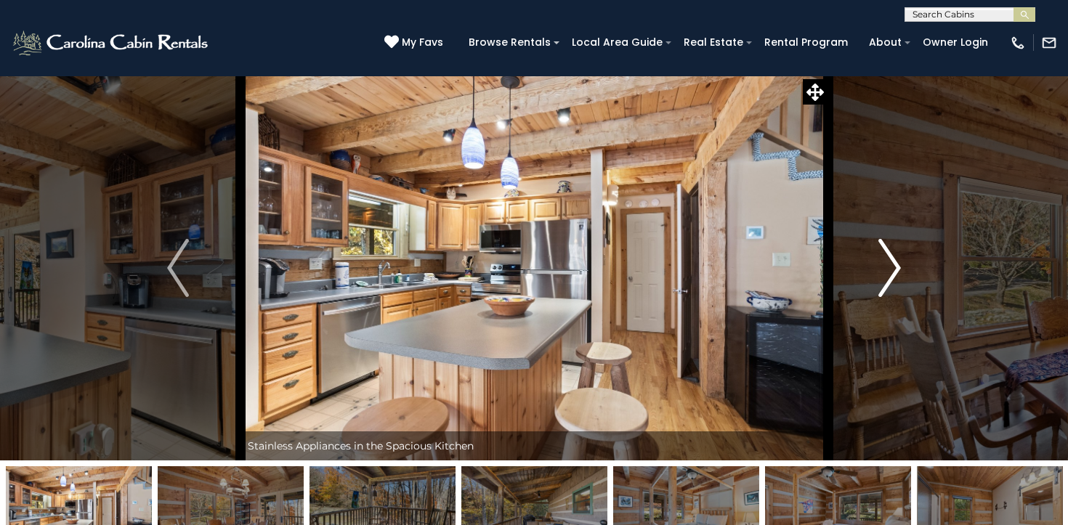
click at [884, 268] on img "Next" at bounding box center [890, 268] width 22 height 58
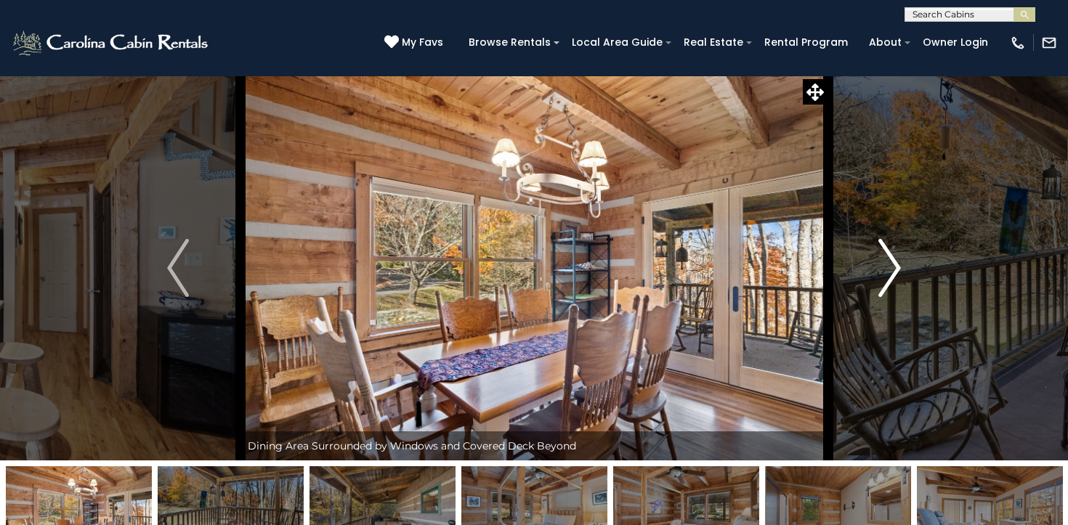
click at [884, 268] on img "Next" at bounding box center [890, 268] width 22 height 58
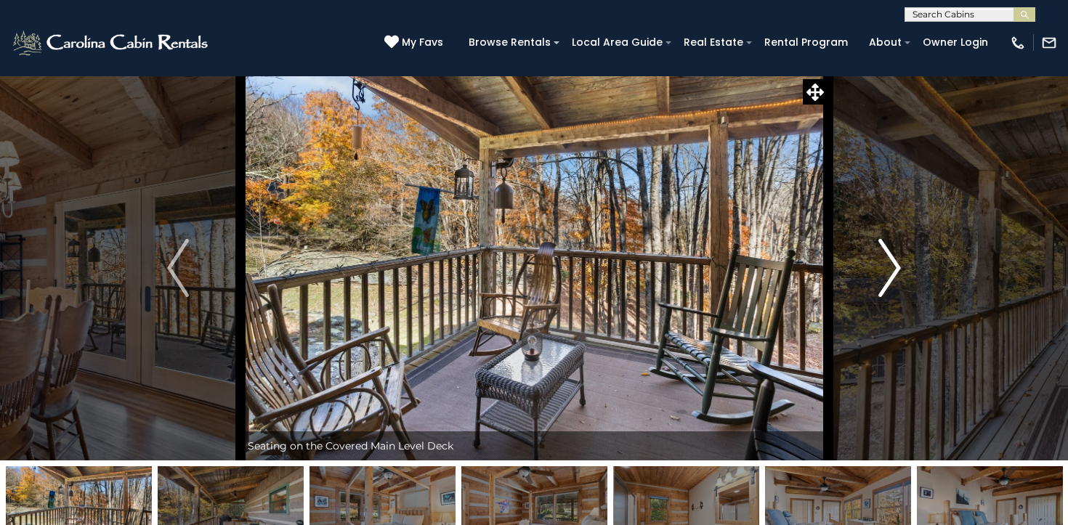
click at [884, 268] on img "Next" at bounding box center [890, 268] width 22 height 58
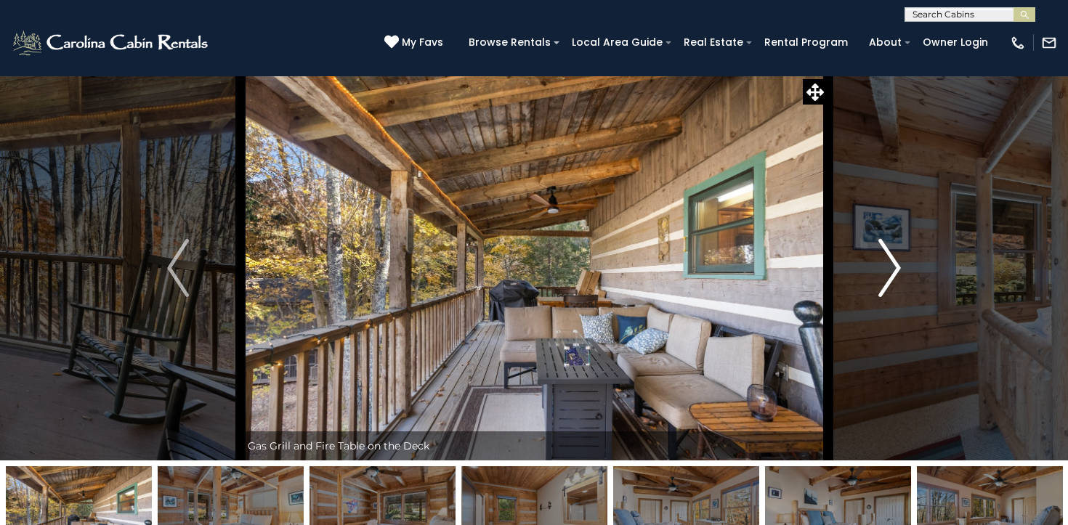
click at [884, 268] on img "Next" at bounding box center [890, 268] width 22 height 58
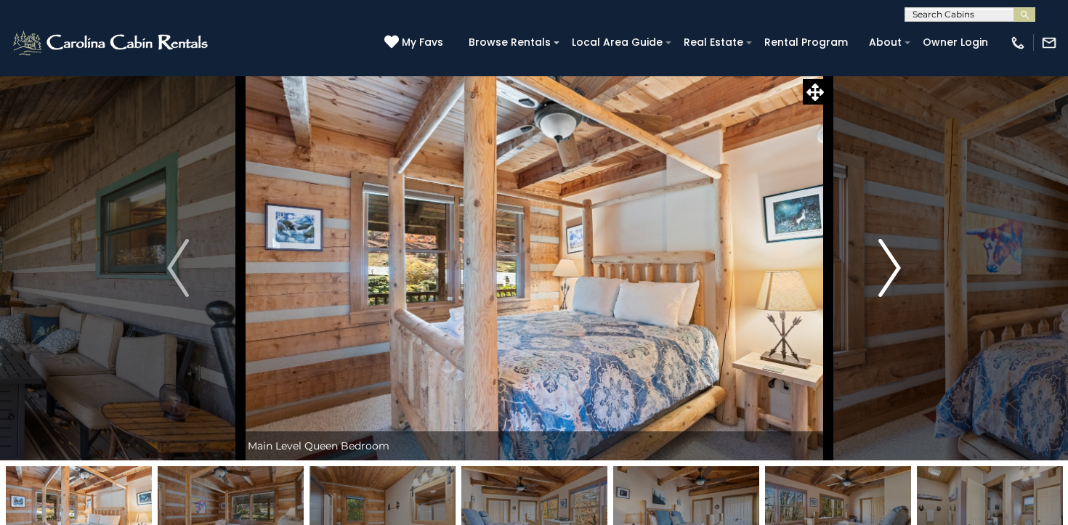
click at [884, 268] on img "Next" at bounding box center [890, 268] width 22 height 58
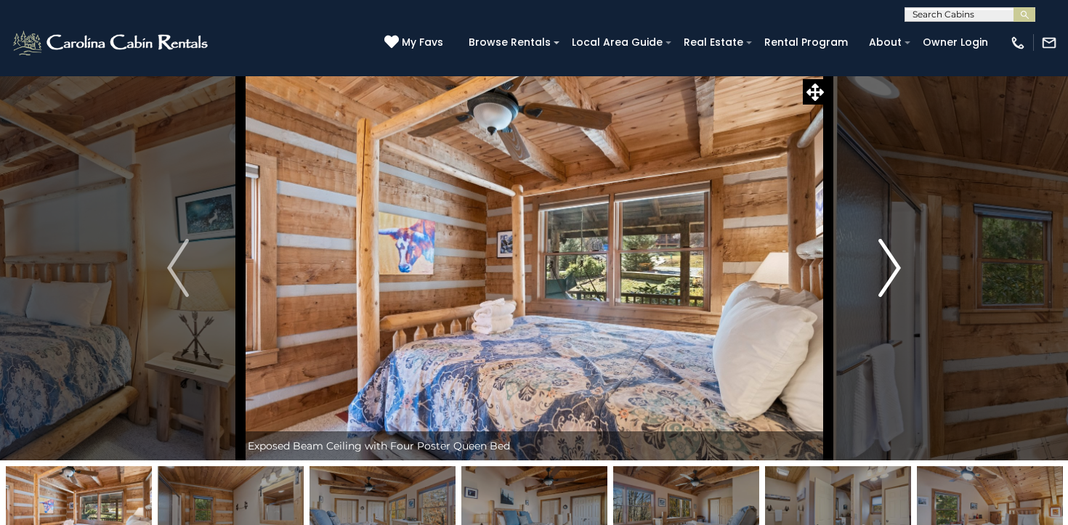
click at [884, 268] on img "Next" at bounding box center [890, 268] width 22 height 58
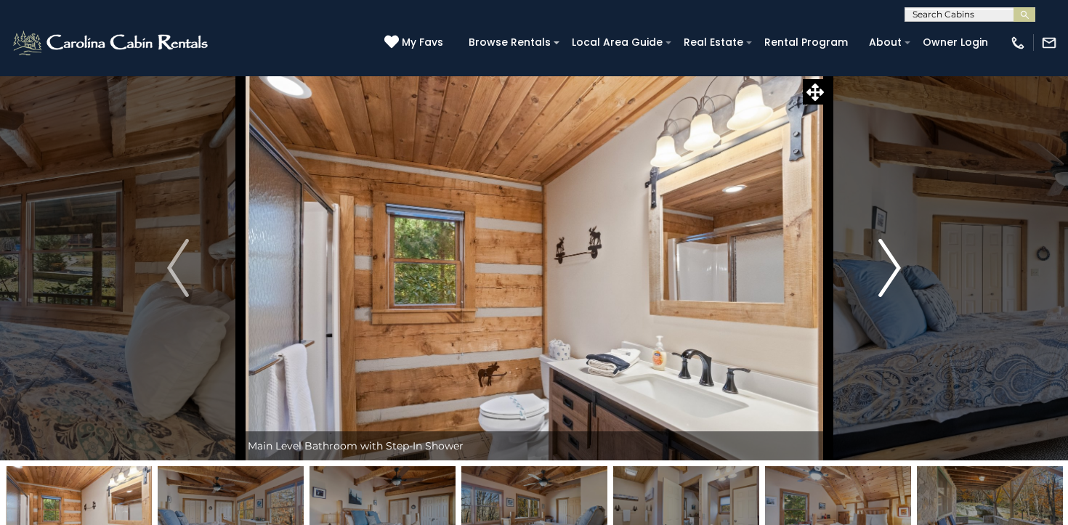
click at [884, 268] on img "Next" at bounding box center [890, 268] width 22 height 58
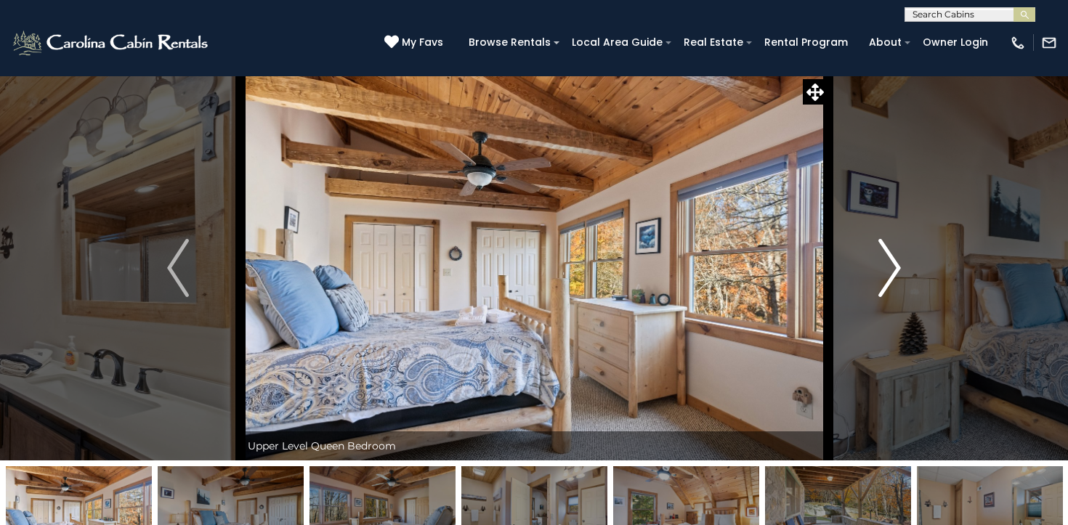
click at [884, 268] on img "Next" at bounding box center [890, 268] width 22 height 58
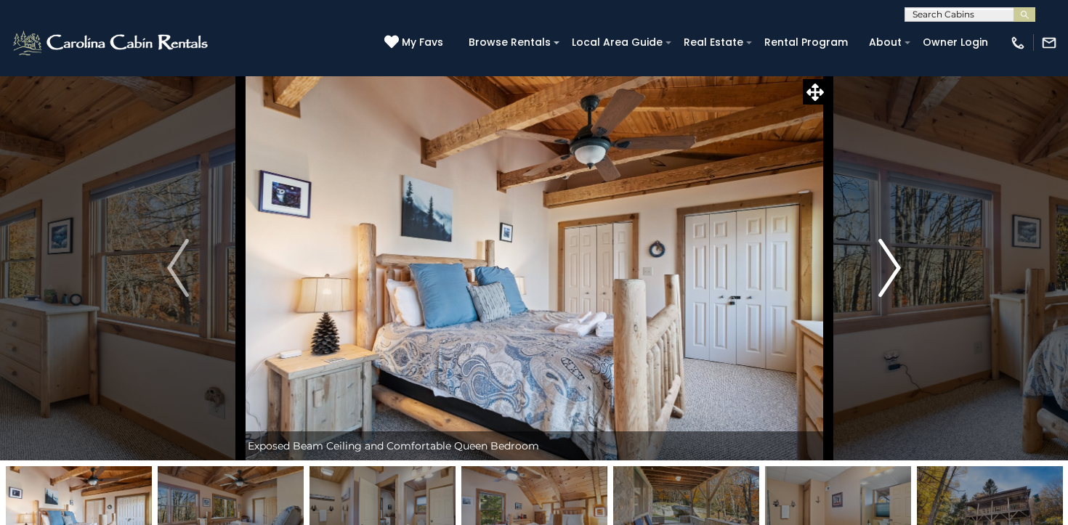
click at [884, 268] on img "Next" at bounding box center [890, 268] width 22 height 58
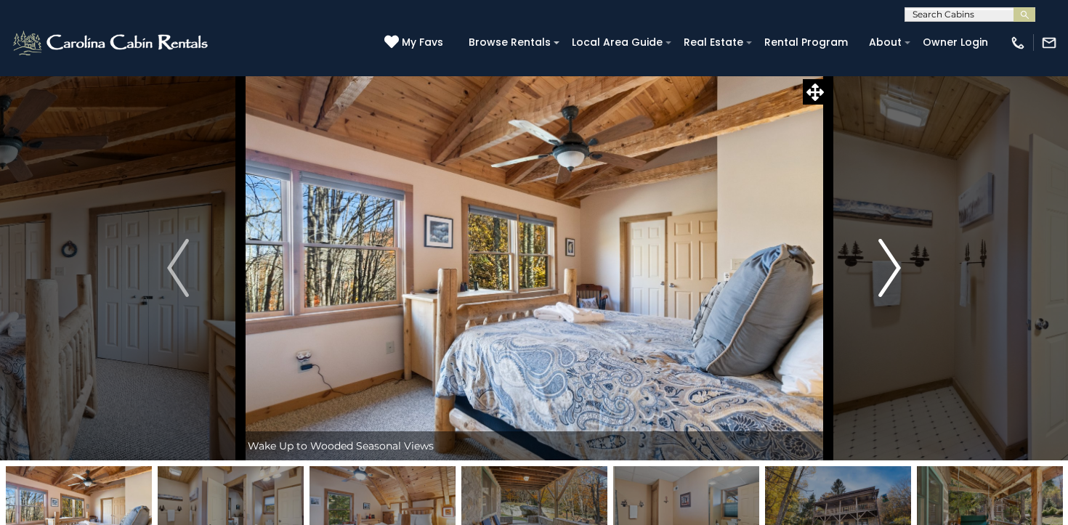
click at [884, 268] on img "Next" at bounding box center [890, 268] width 22 height 58
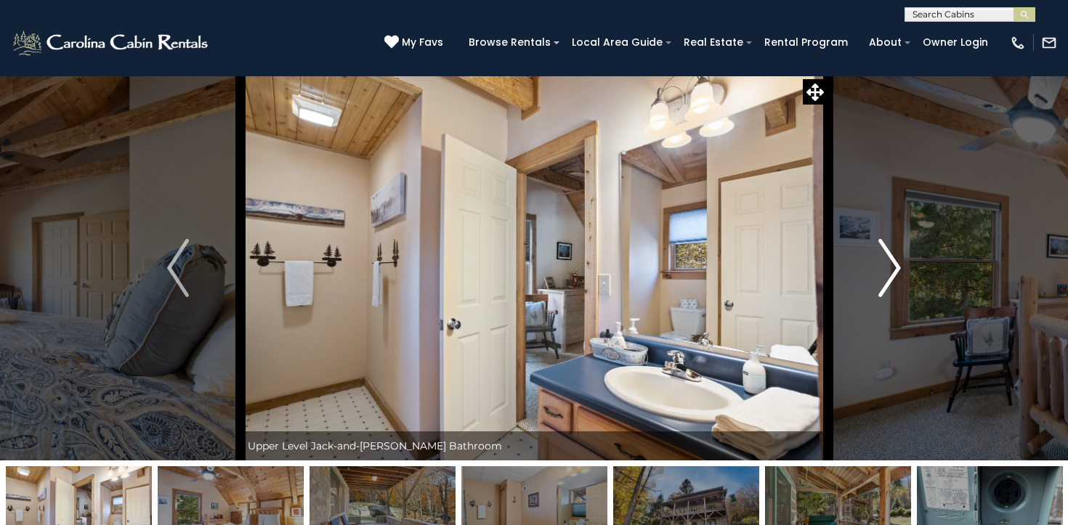
click at [884, 268] on img "Next" at bounding box center [890, 268] width 22 height 58
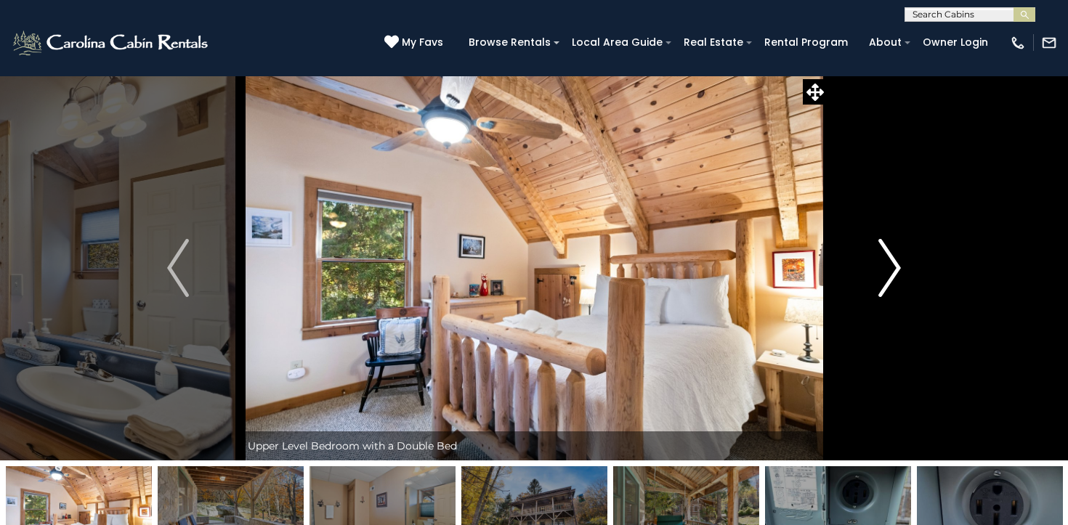
click at [884, 268] on img "Next" at bounding box center [890, 268] width 22 height 58
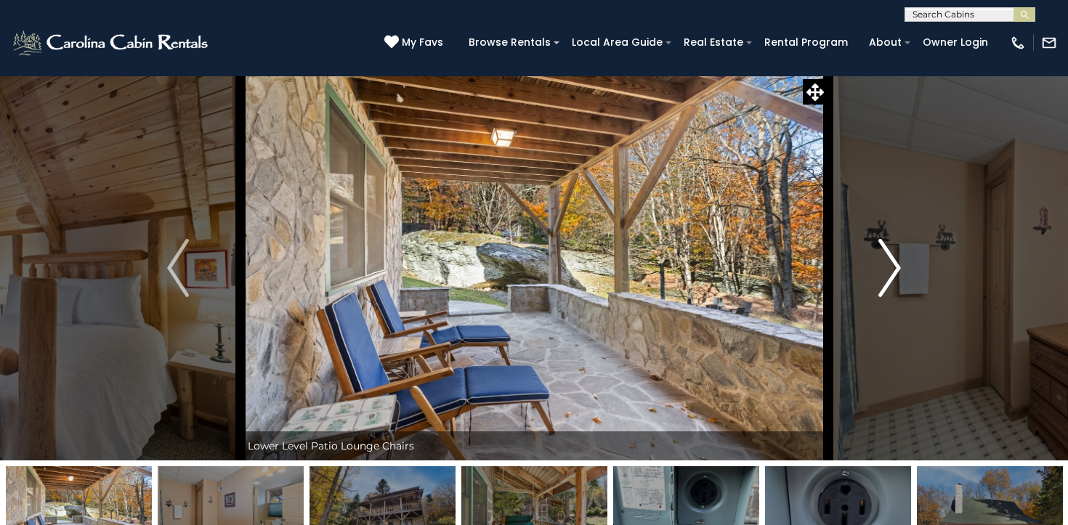
click at [884, 268] on img "Next" at bounding box center [890, 268] width 22 height 58
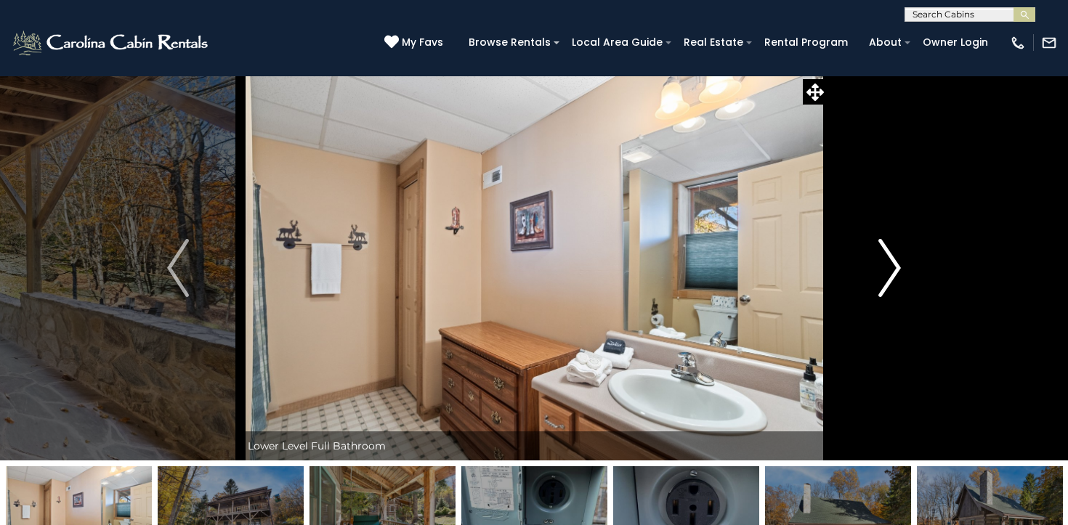
click at [884, 268] on img "Next" at bounding box center [890, 268] width 22 height 58
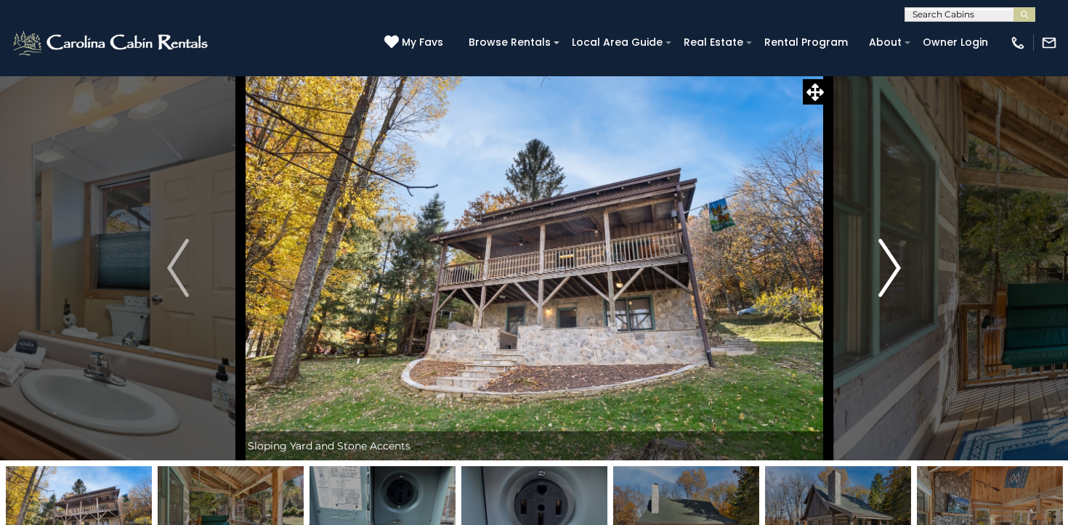
click at [884, 268] on img "Next" at bounding box center [890, 268] width 22 height 58
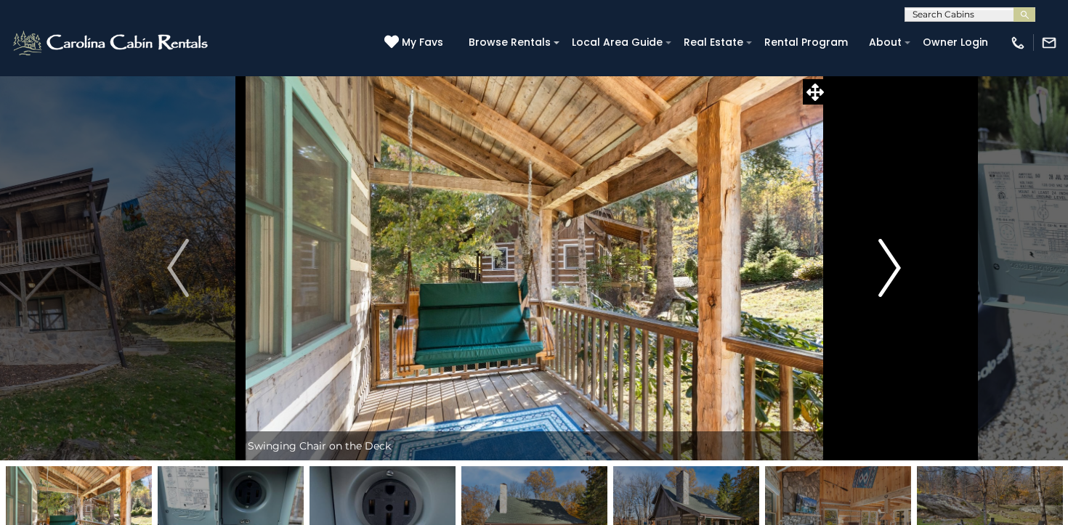
click at [884, 268] on img "Next" at bounding box center [890, 268] width 22 height 58
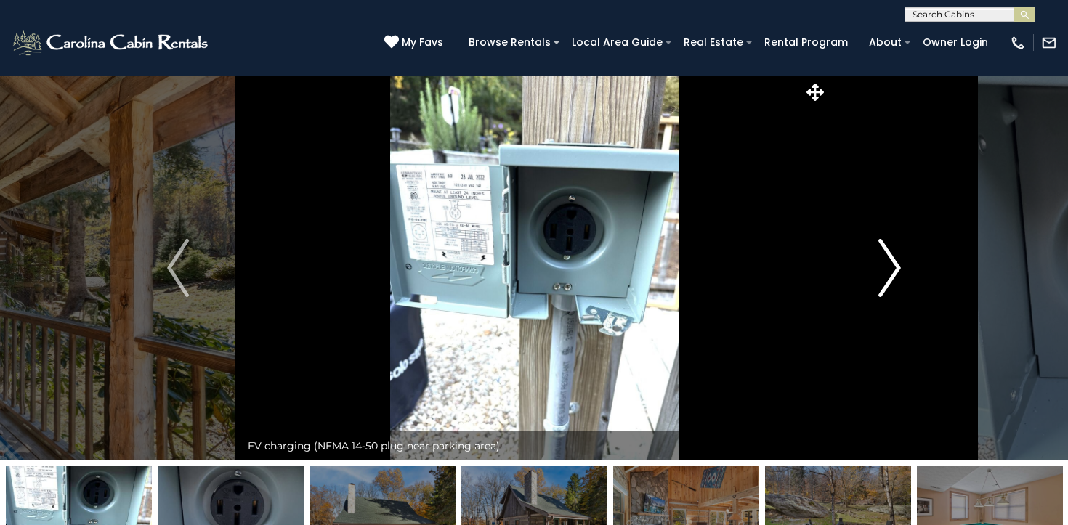
click at [884, 268] on img "Next" at bounding box center [890, 268] width 22 height 58
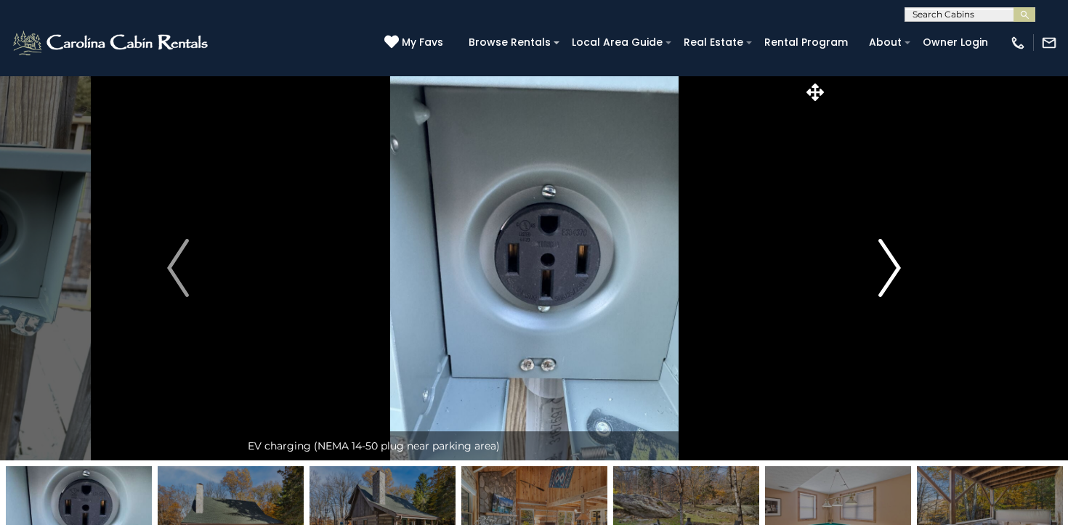
click at [884, 268] on img "Next" at bounding box center [890, 268] width 22 height 58
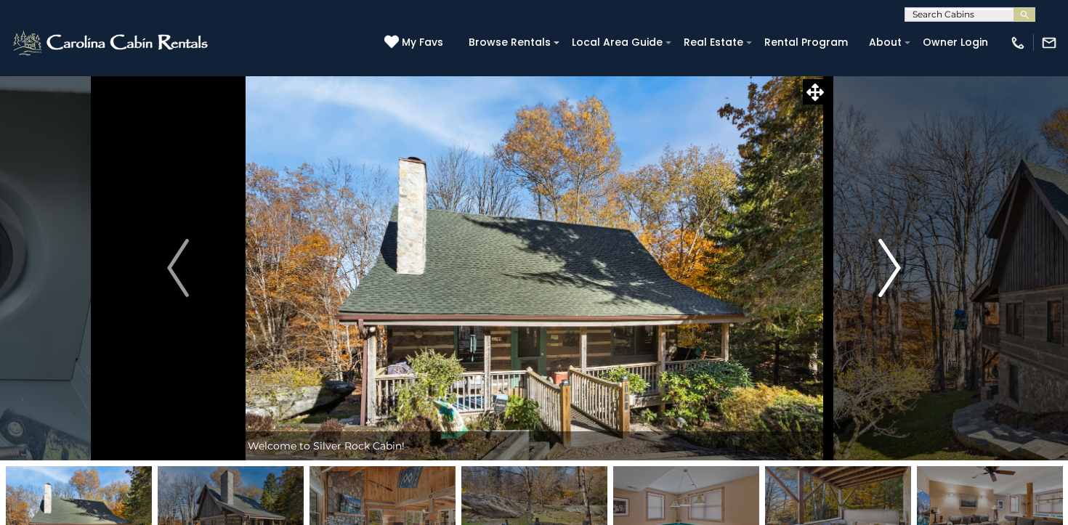
click at [884, 268] on img "Next" at bounding box center [890, 268] width 22 height 58
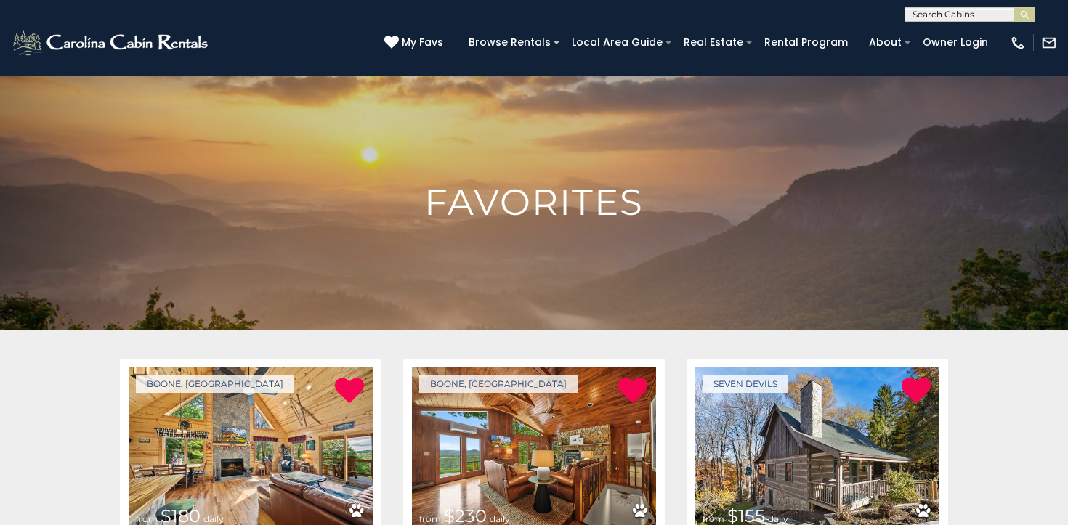
scroll to position [158, 0]
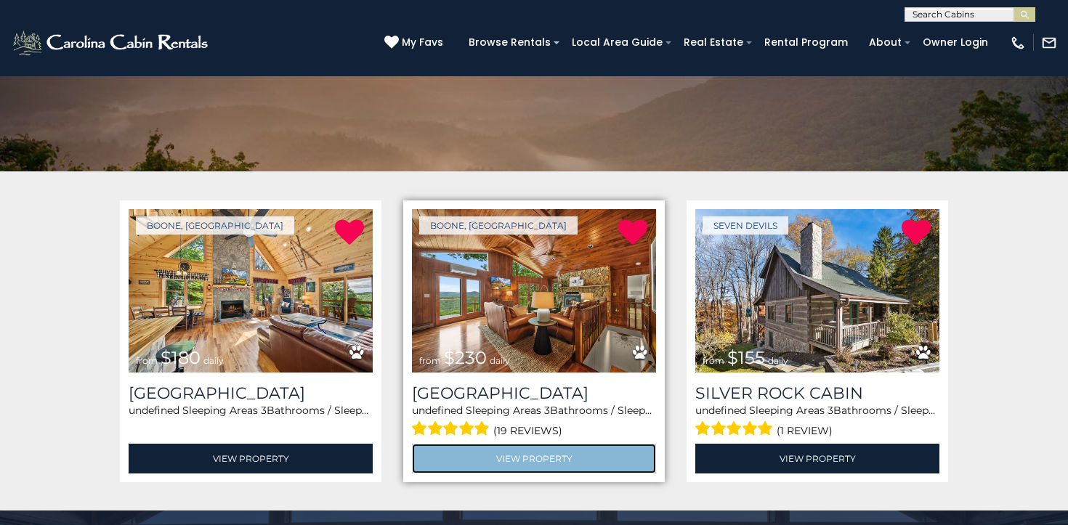
click at [535, 453] on link "View Property" at bounding box center [534, 459] width 244 height 30
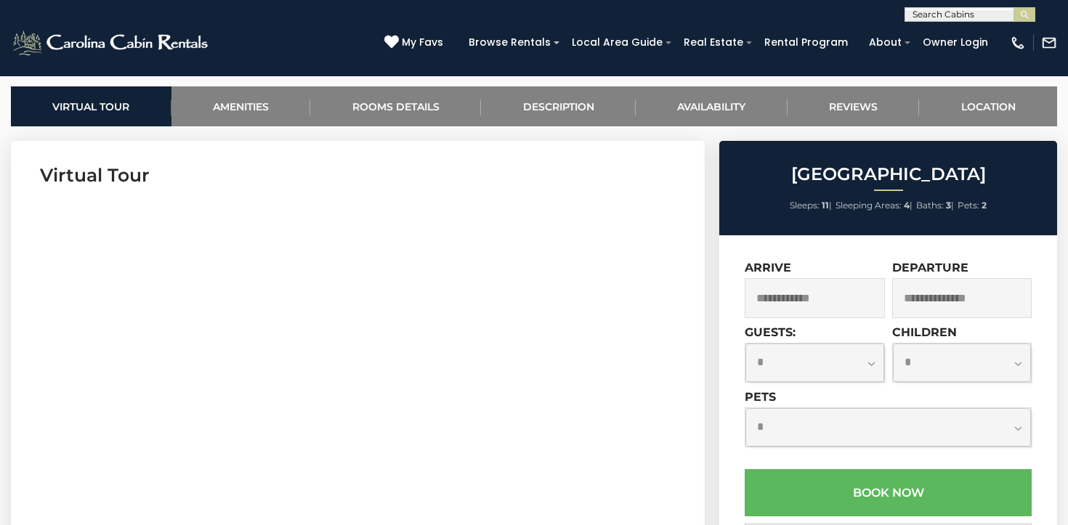
scroll to position [565, 0]
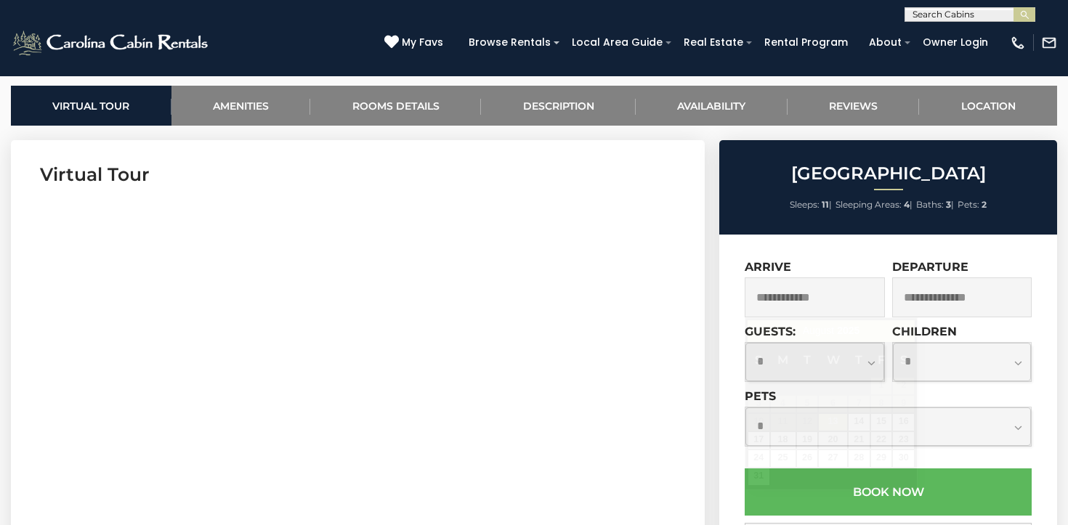
click at [794, 307] on input "text" at bounding box center [815, 298] width 140 height 40
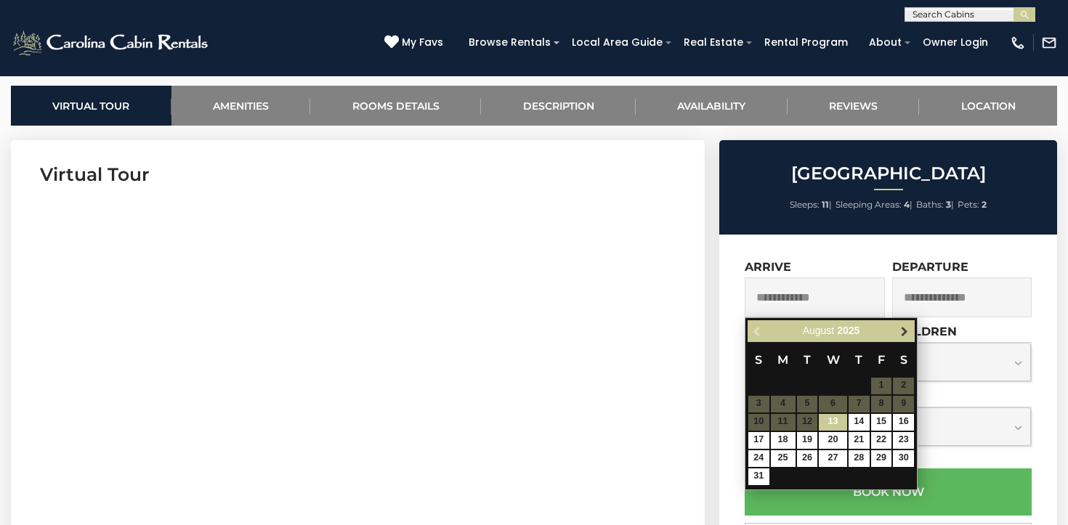
click at [897, 334] on link "Next" at bounding box center [904, 332] width 18 height 18
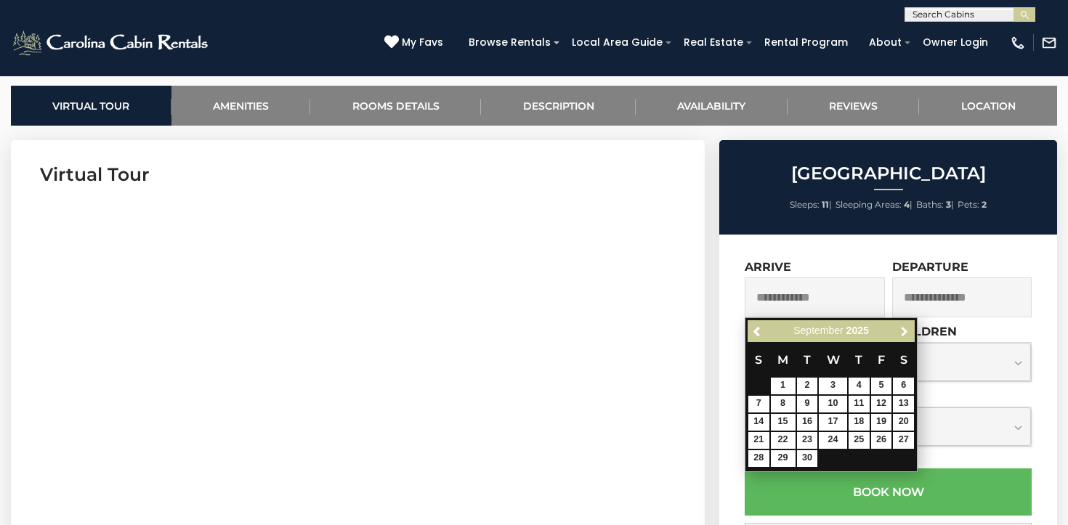
click at [897, 334] on link "Next" at bounding box center [904, 332] width 18 height 18
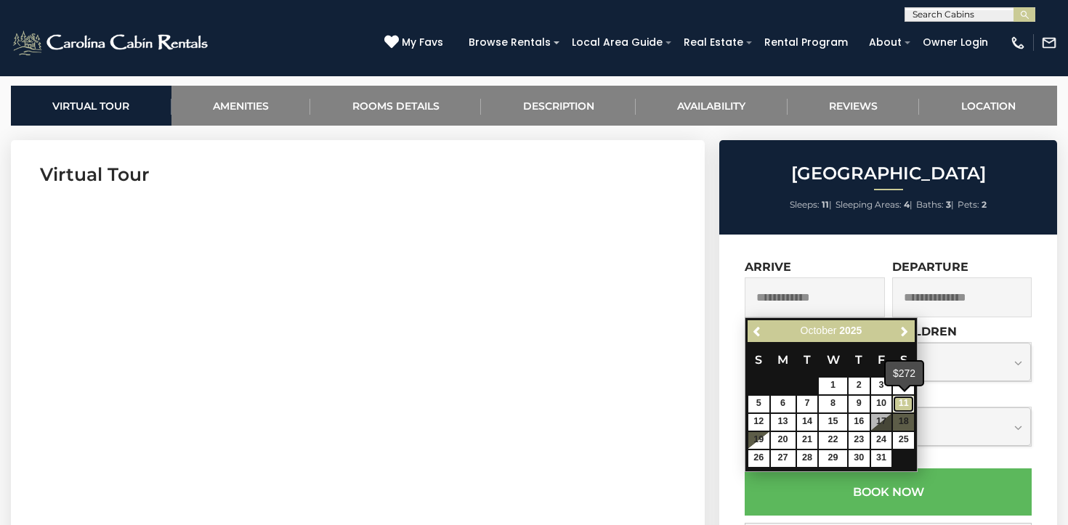
click at [901, 403] on link "11" at bounding box center [903, 404] width 21 height 17
type input "**********"
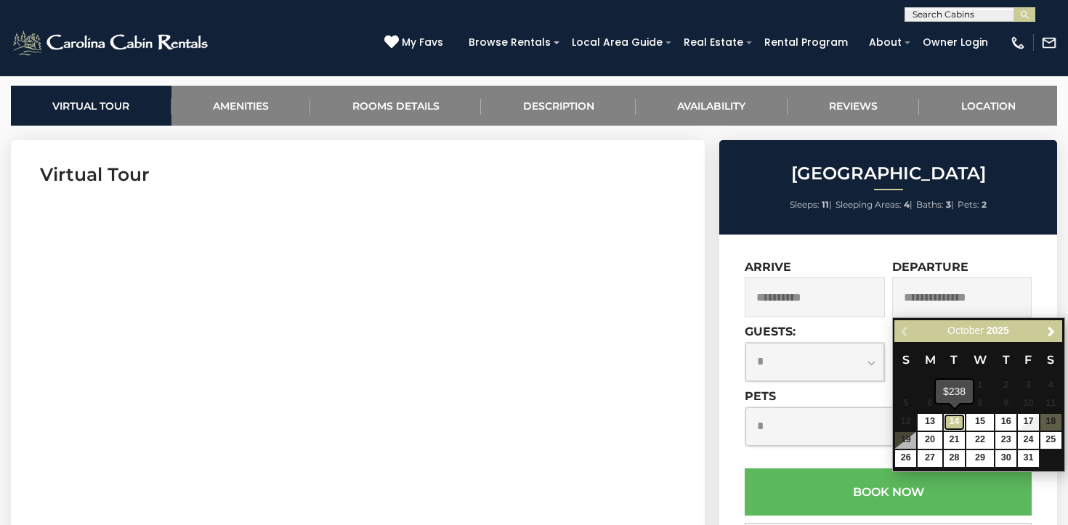
click at [955, 426] on link "14" at bounding box center [954, 422] width 21 height 17
type input "**********"
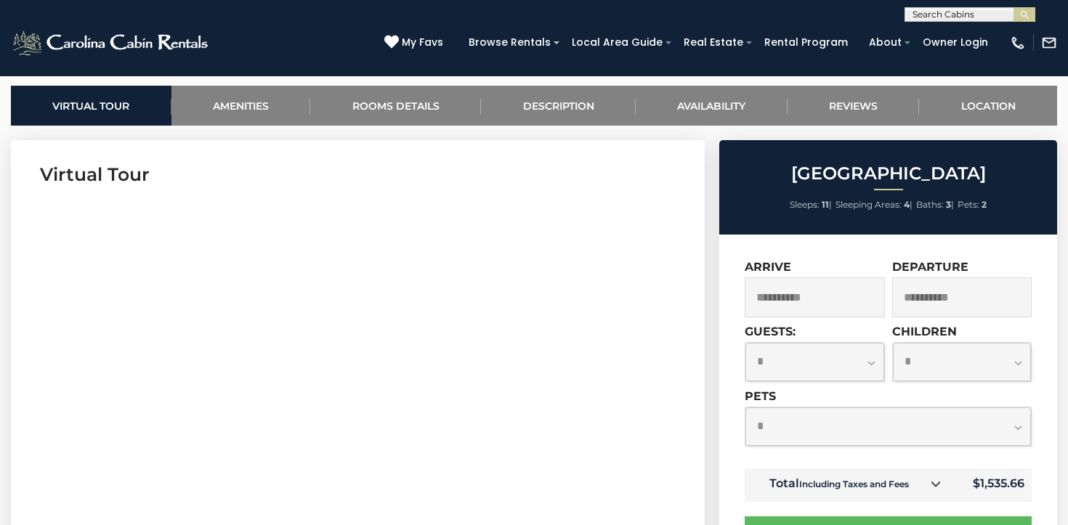
click at [843, 371] on select "**********" at bounding box center [815, 362] width 139 height 39
select select "*"
click at [931, 430] on select "**********" at bounding box center [889, 427] width 286 height 39
select select "*"
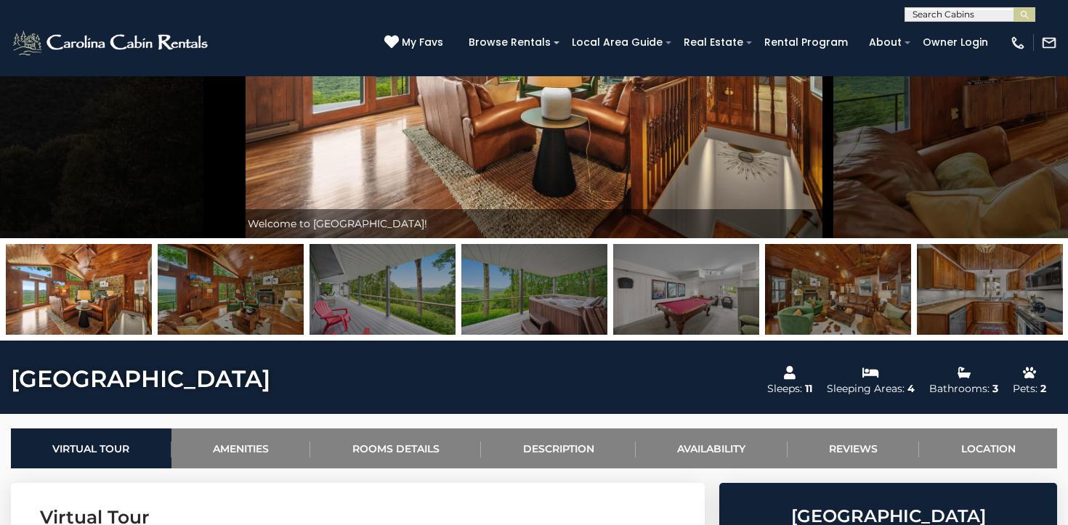
scroll to position [0, 0]
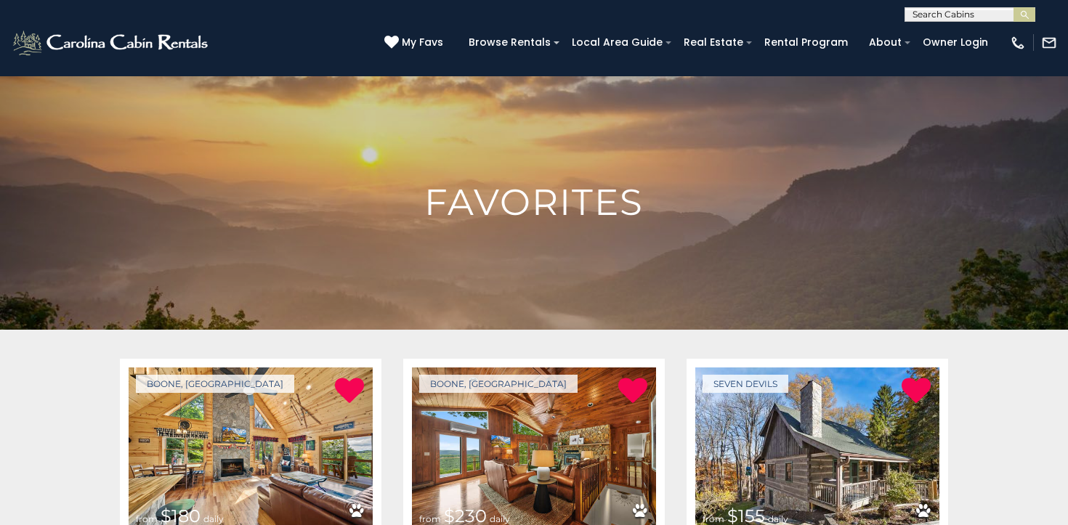
scroll to position [158, 0]
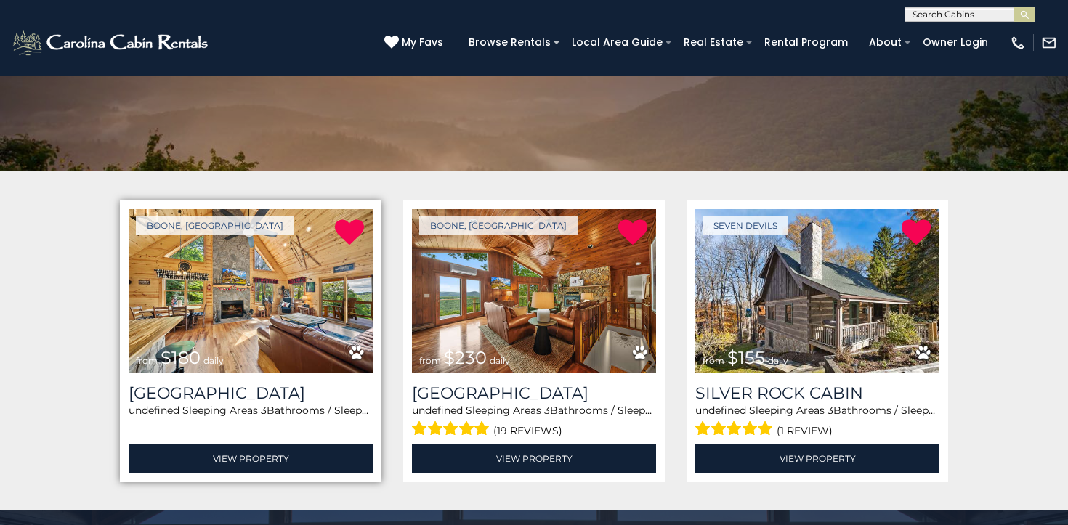
click at [299, 286] on img at bounding box center [251, 290] width 244 height 163
click at [256, 308] on img at bounding box center [251, 290] width 244 height 163
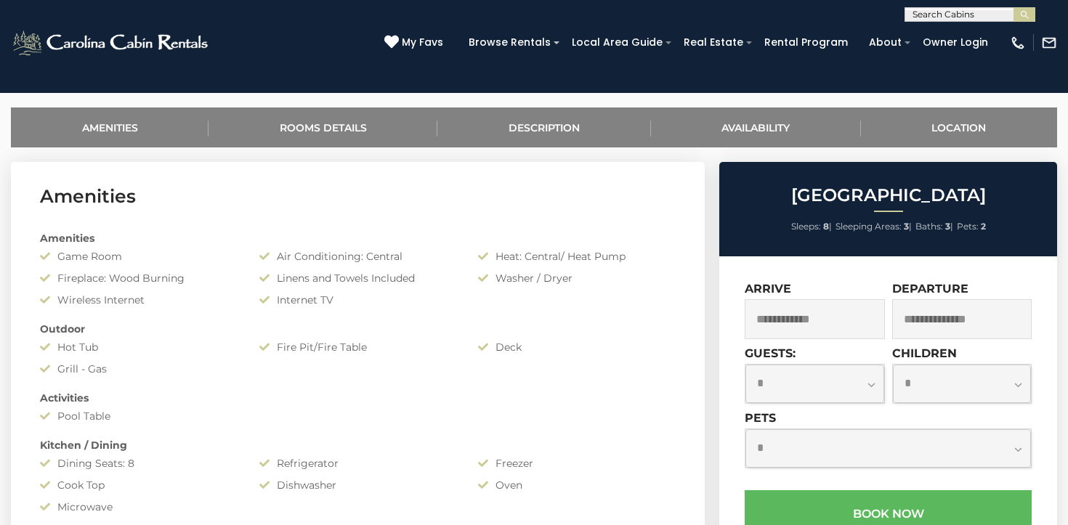
scroll to position [548, 0]
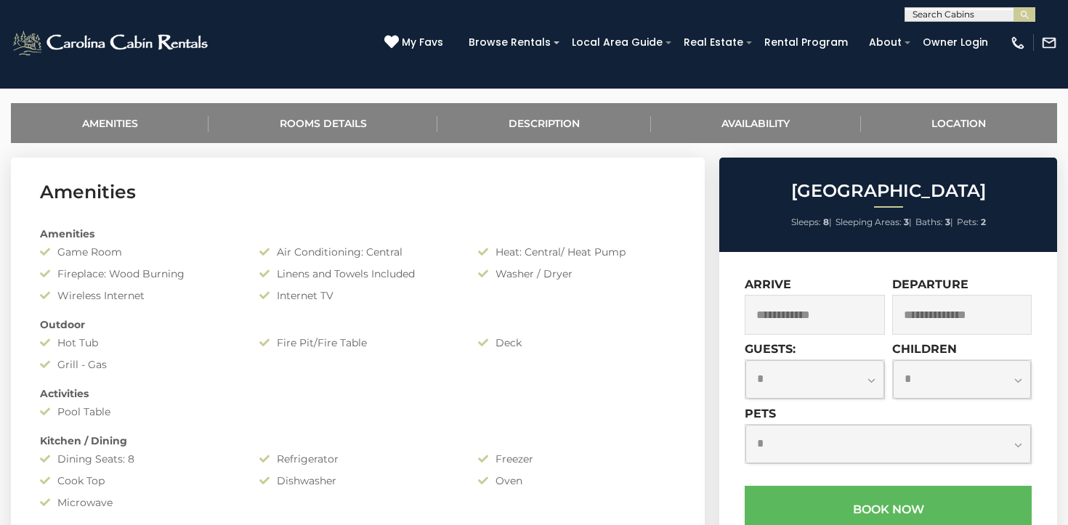
click at [845, 318] on input "text" at bounding box center [815, 315] width 140 height 40
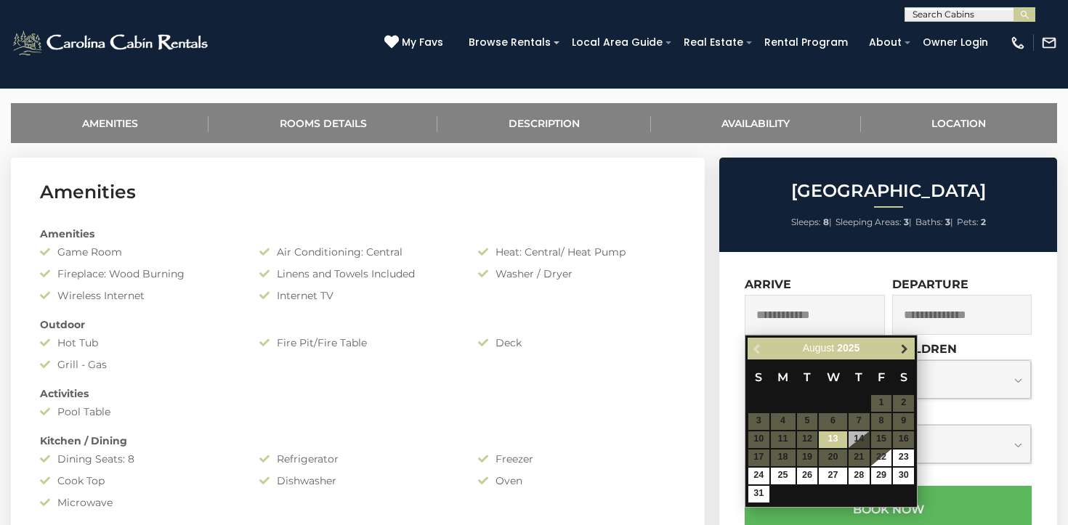
click at [905, 344] on span "Next" at bounding box center [905, 349] width 12 height 12
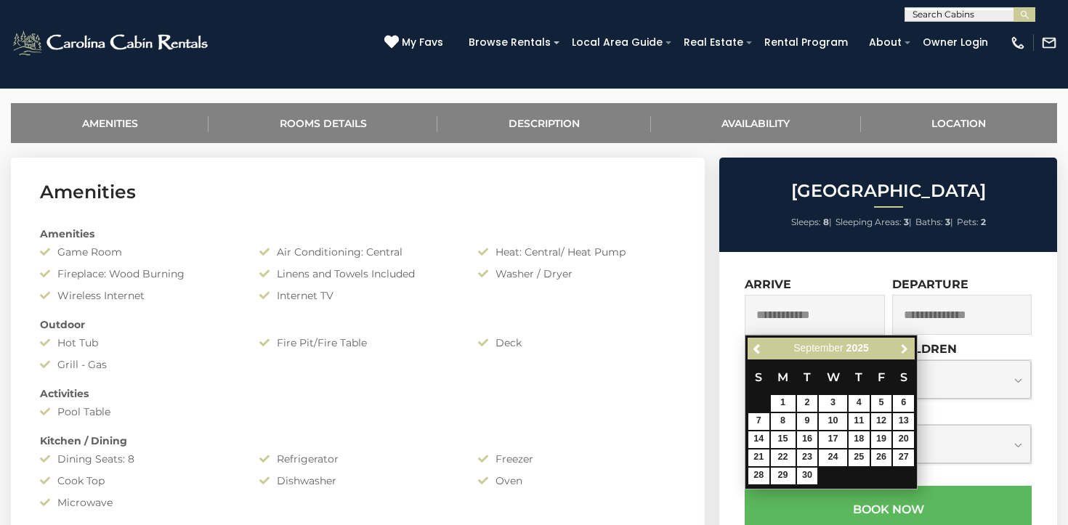
click at [905, 344] on span "Next" at bounding box center [905, 349] width 12 height 12
click at [903, 420] on link "11" at bounding box center [903, 421] width 21 height 17
type input "**********"
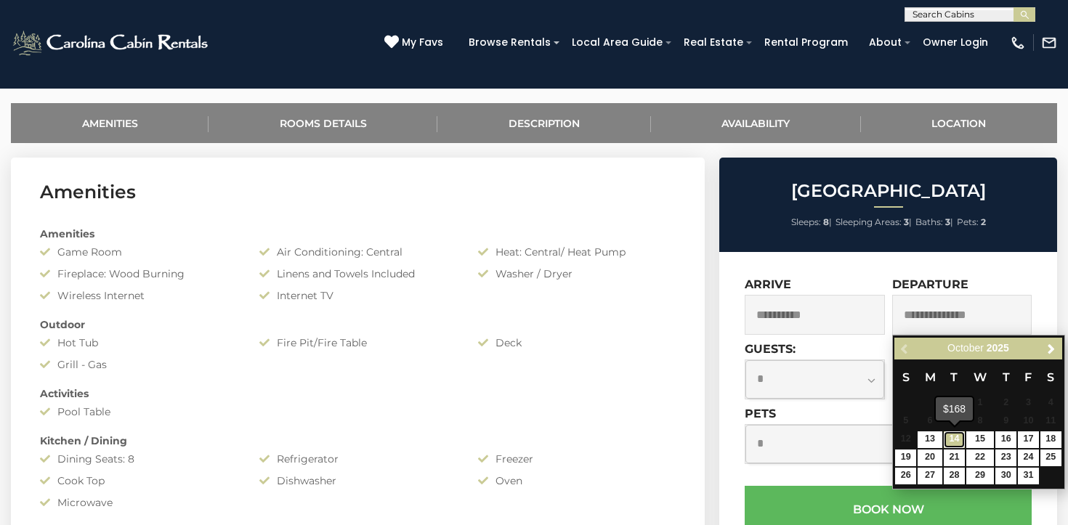
click at [957, 440] on link "14" at bounding box center [954, 440] width 21 height 17
type input "**********"
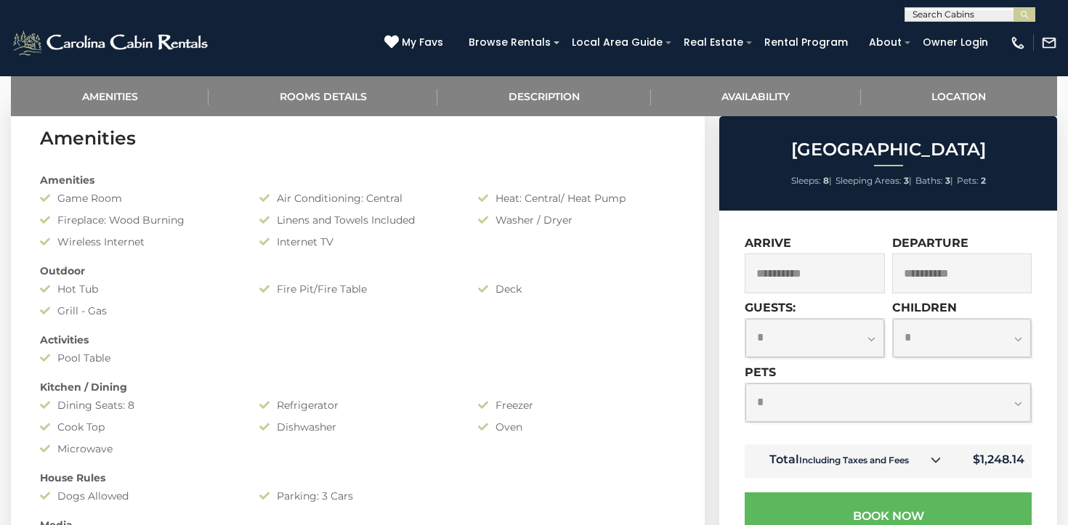
scroll to position [603, 0]
click at [925, 465] on td "Total Including Taxes and Fees" at bounding box center [849, 461] width 208 height 33
click at [934, 461] on icon at bounding box center [936, 460] width 10 height 10
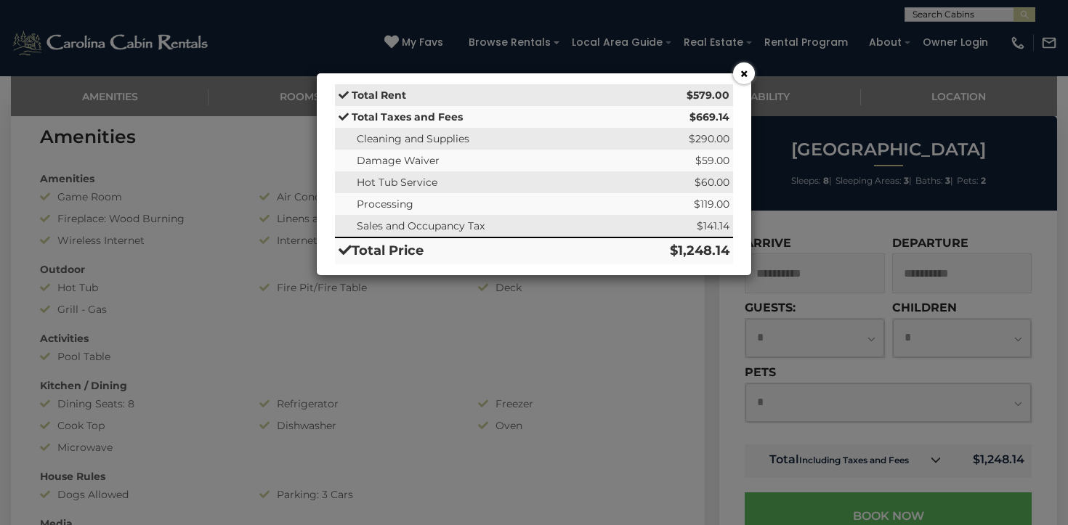
click at [743, 75] on button "×" at bounding box center [744, 73] width 22 height 22
